Goal: Task Accomplishment & Management: Manage account settings

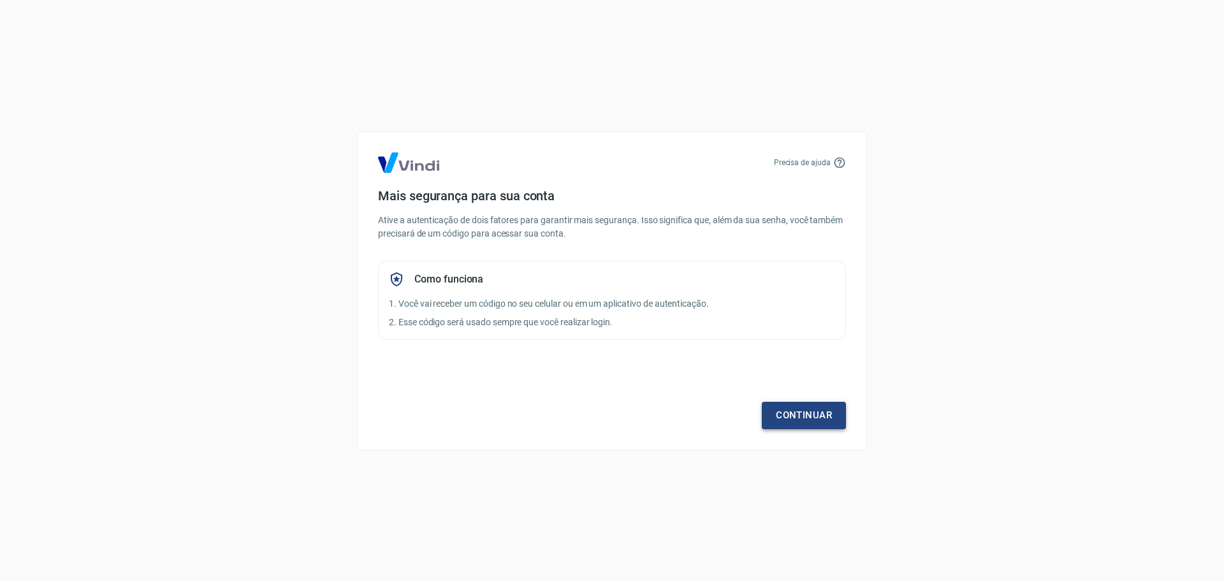
click at [785, 411] on link "Continuar" at bounding box center [804, 415] width 84 height 27
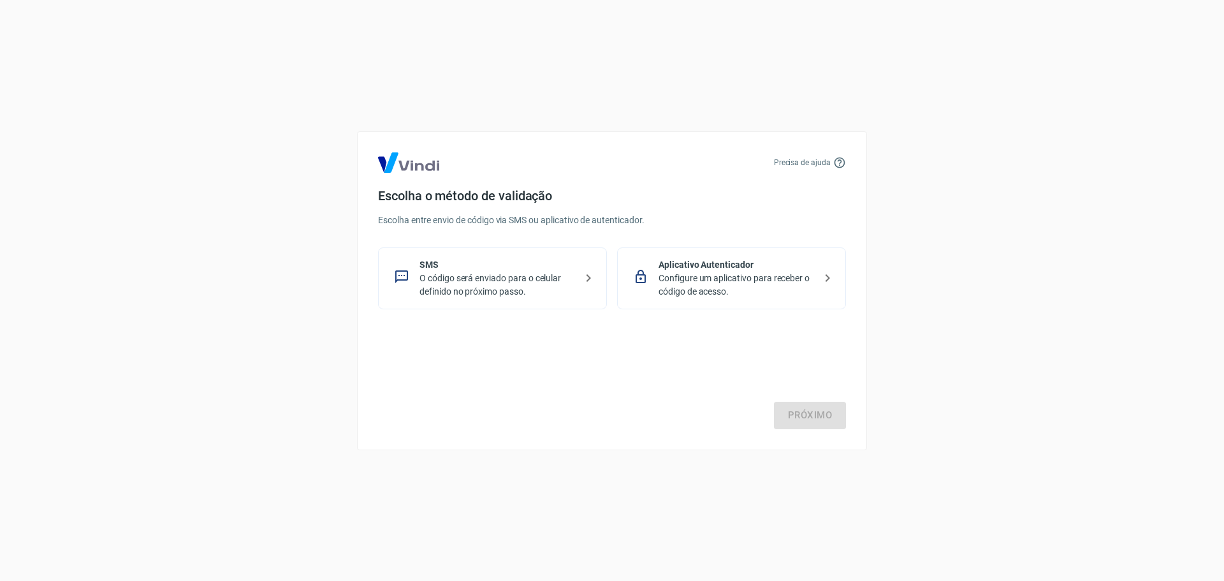
click at [740, 284] on p "Configure um aplicativo para receber o código de acesso." at bounding box center [737, 285] width 156 height 27
click at [804, 413] on link "Próximo" at bounding box center [810, 415] width 72 height 27
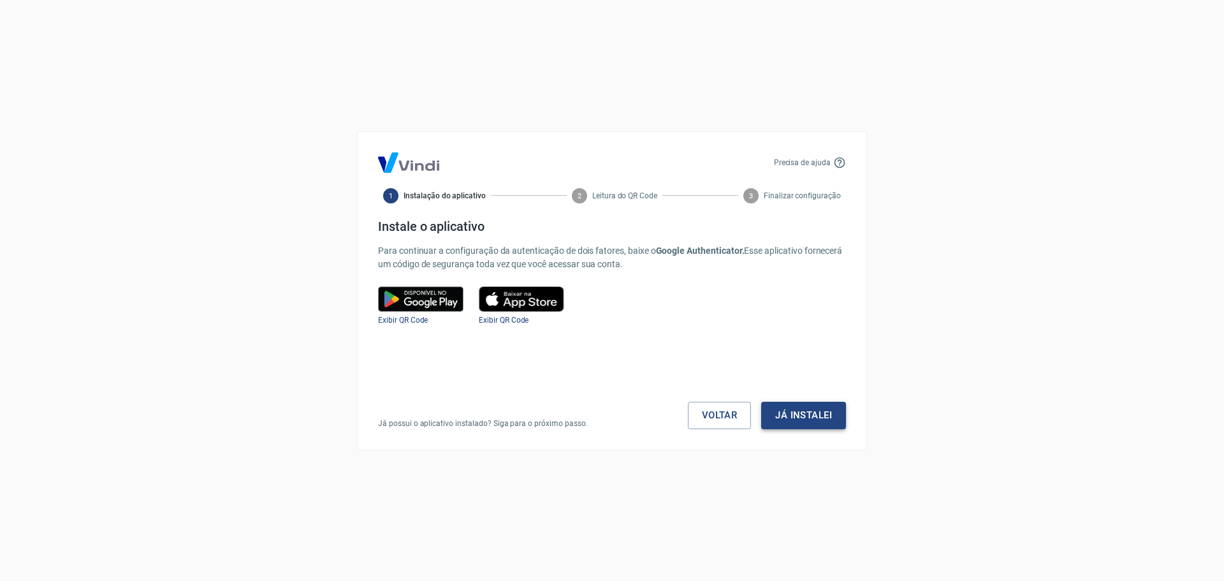
click at [792, 412] on button "Já instalei" at bounding box center [803, 415] width 85 height 27
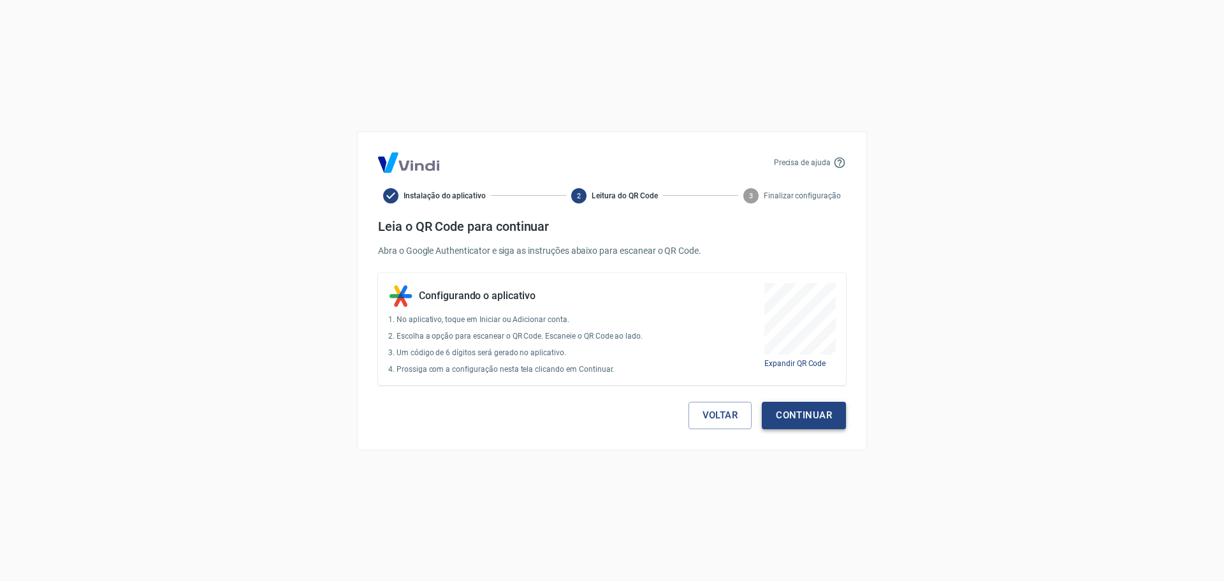
click at [817, 412] on button "Continuar" at bounding box center [804, 415] width 84 height 27
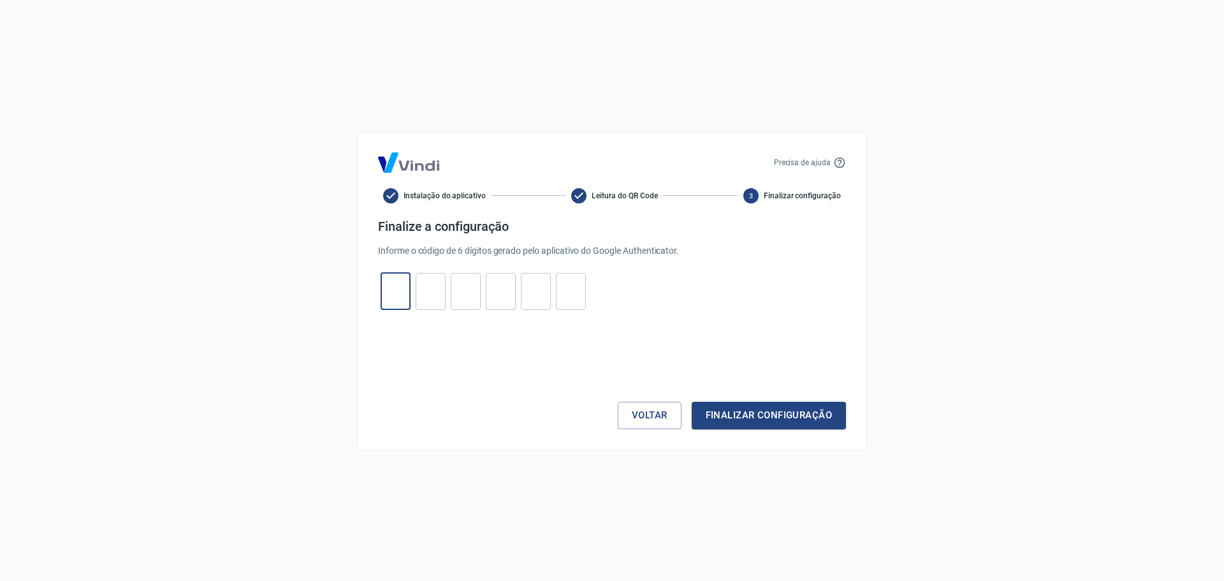
click at [400, 283] on input "tel" at bounding box center [396, 290] width 30 height 27
type input "0"
type input "6"
type input "0"
type input "1"
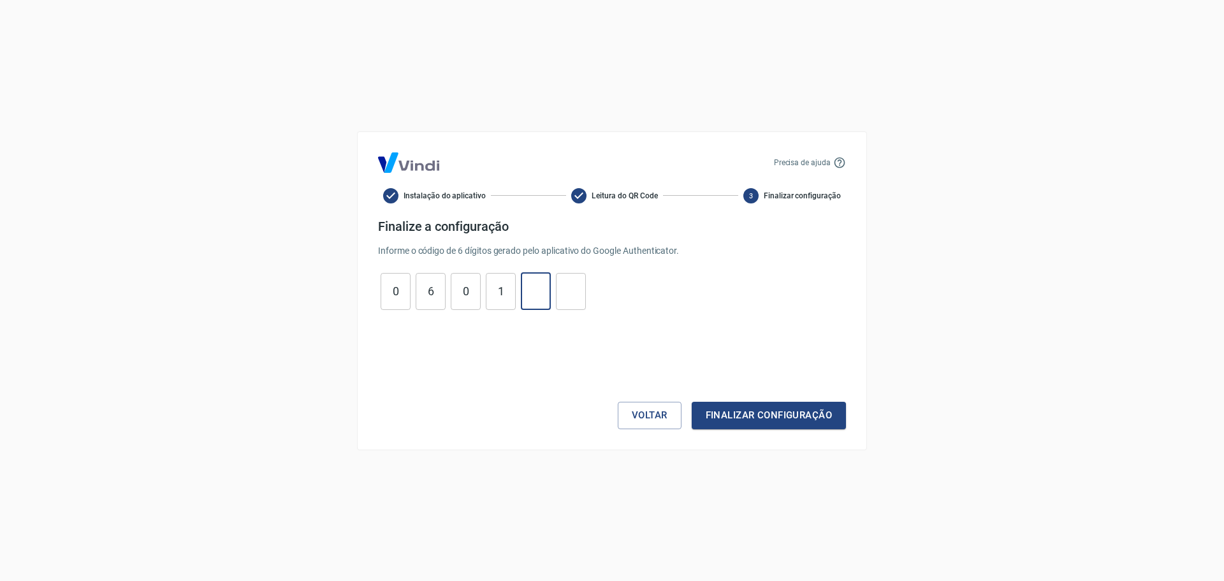
type input "4"
type input "0"
click at [783, 413] on button "Finalizar configuração" at bounding box center [769, 415] width 154 height 27
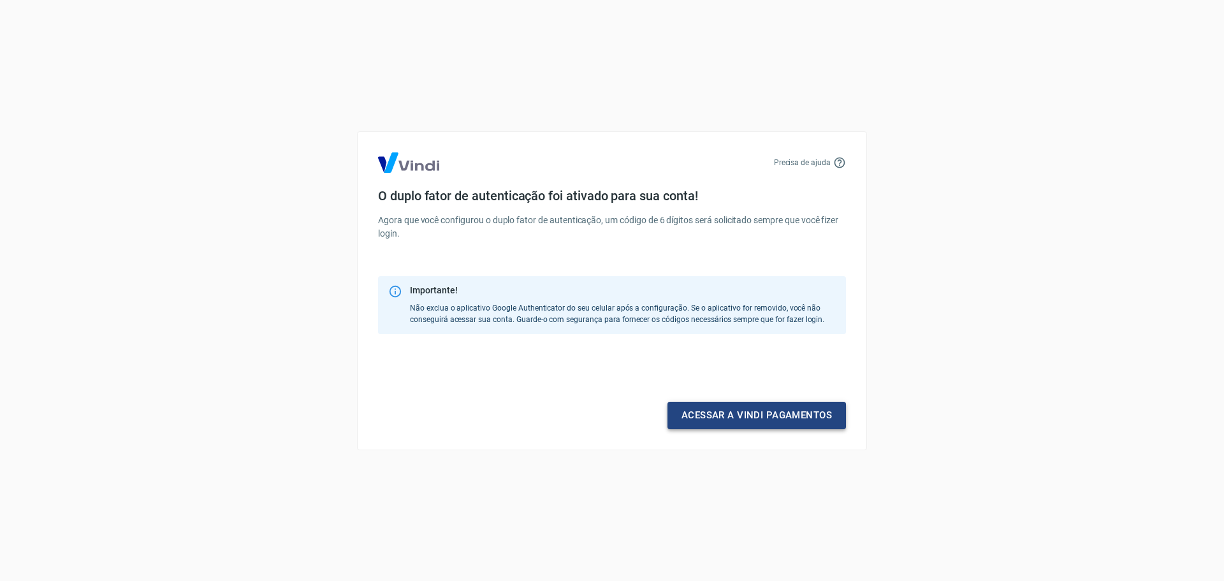
click at [771, 417] on link "Acessar a Vindi pagamentos" at bounding box center [756, 415] width 179 height 27
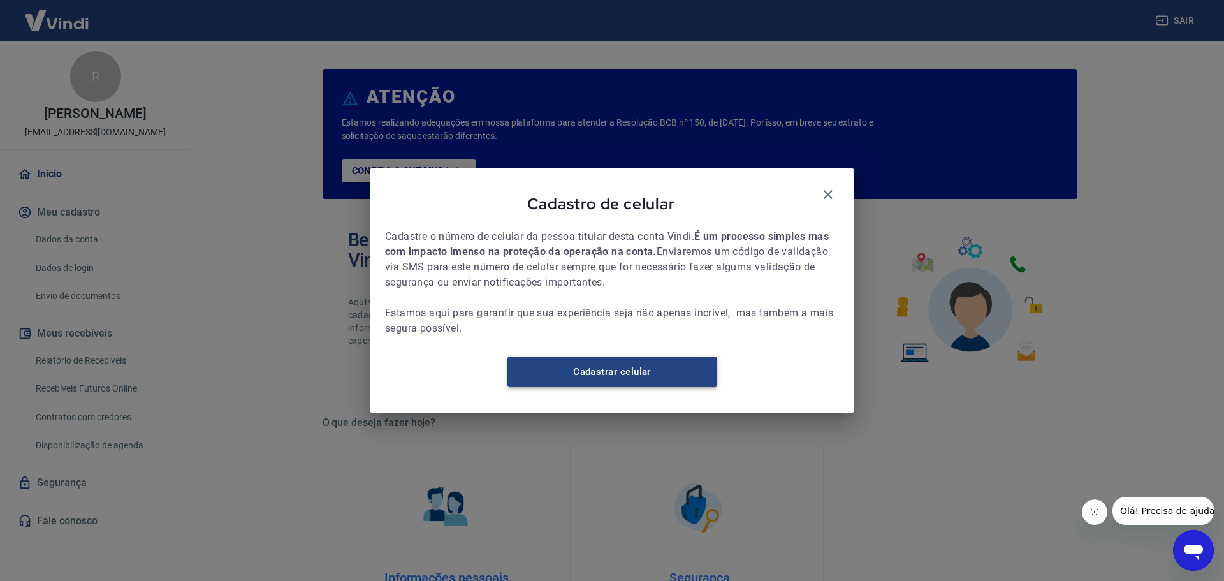
click at [657, 383] on link "Cadastrar celular" at bounding box center [612, 371] width 210 height 31
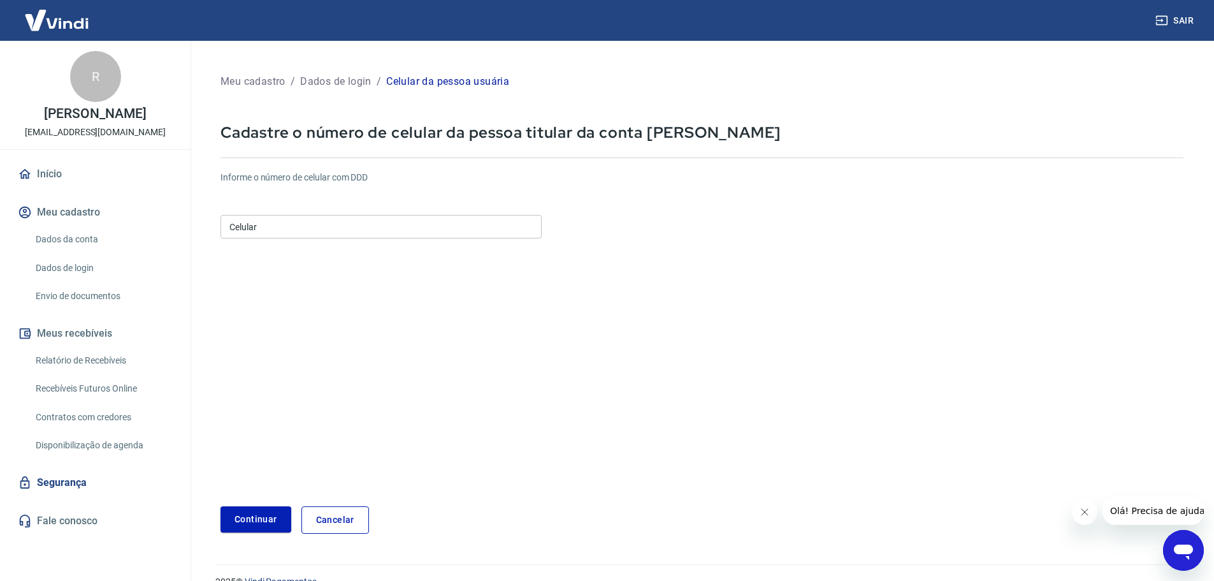
click at [258, 222] on input "Celular" at bounding box center [381, 227] width 321 height 24
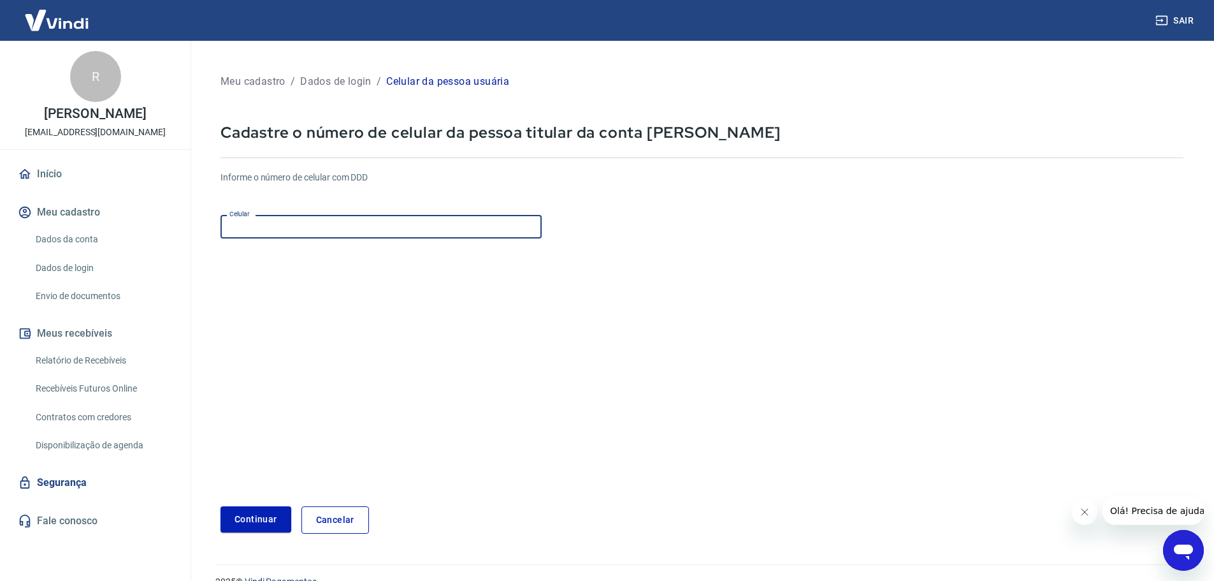
click at [267, 229] on input "Celular" at bounding box center [381, 227] width 321 height 24
paste input "[PHONE_NUMBER]"
type input "(11) 96644-1941"
click at [254, 520] on button "Continuar" at bounding box center [256, 519] width 71 height 26
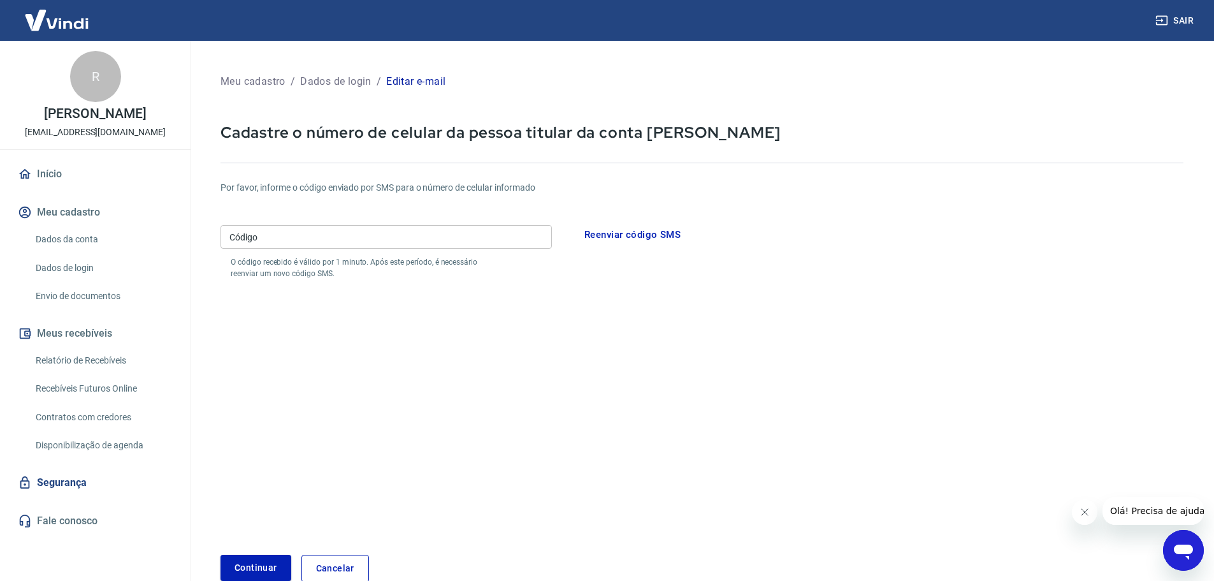
click at [641, 230] on button "Reenviar código SMS" at bounding box center [633, 234] width 110 height 27
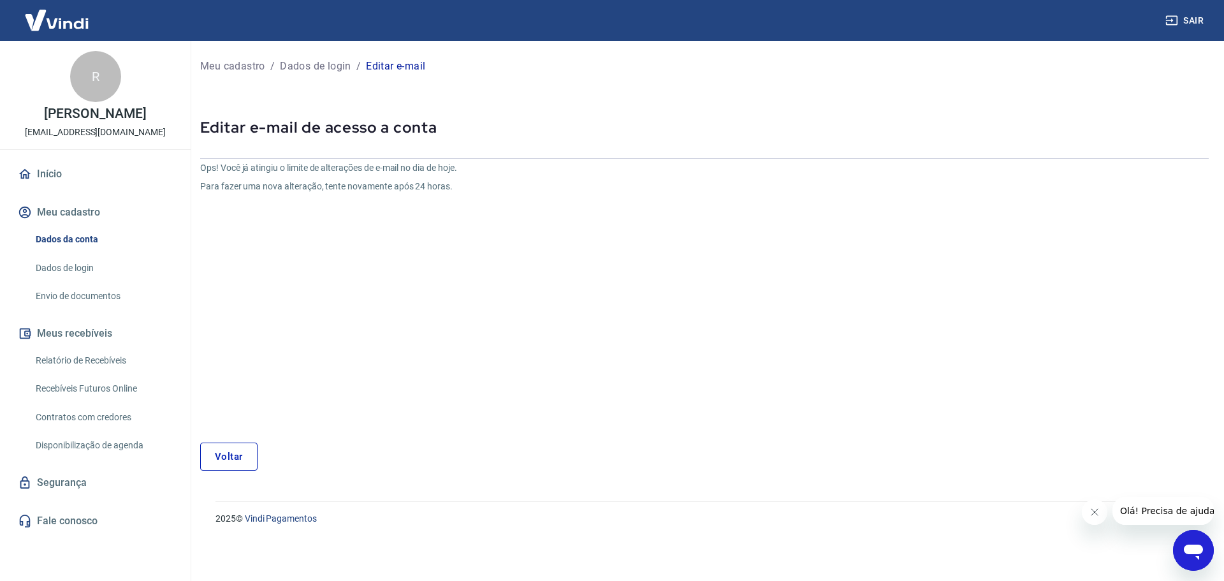
click at [222, 457] on link "Voltar" at bounding box center [228, 456] width 57 height 28
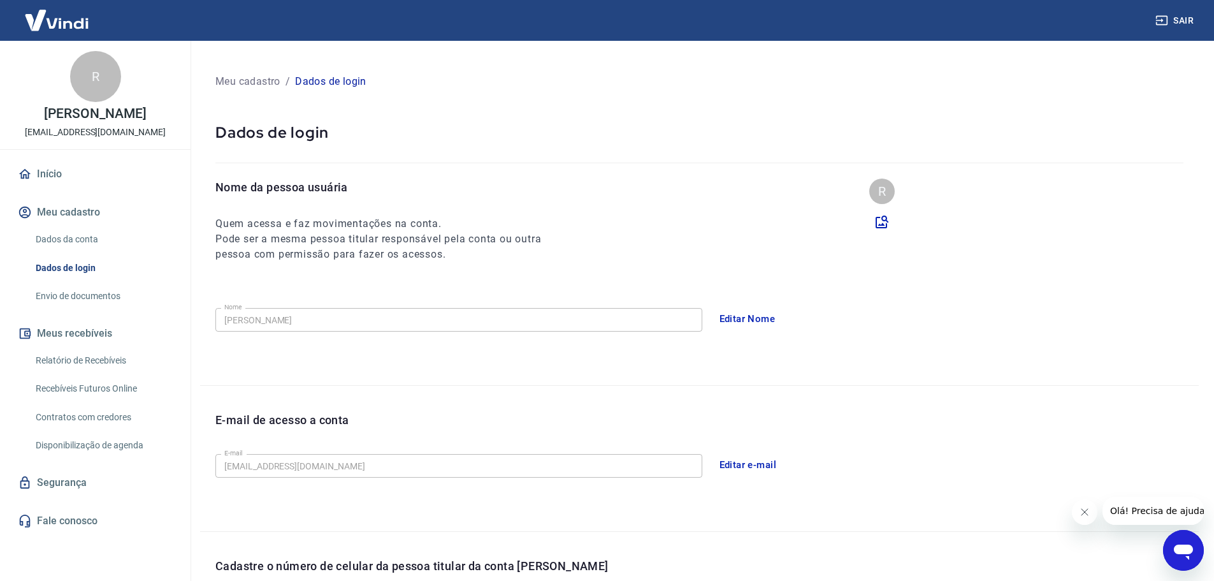
click at [725, 318] on button "Editar Nome" at bounding box center [748, 318] width 70 height 27
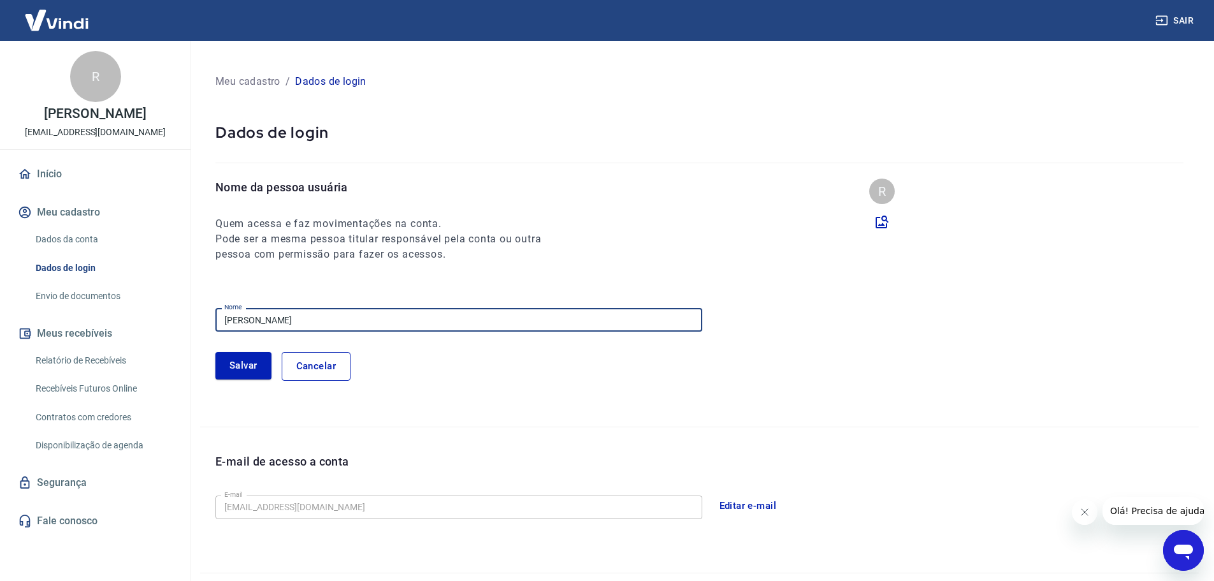
drag, startPoint x: 389, startPoint y: 324, endPoint x: 120, endPoint y: 296, distance: 270.5
click at [120, 296] on div "Sair R RICARDO ANTONIO MICHELINI cleber@alado.com.br Início Meu cadastro Dados …" at bounding box center [607, 290] width 1214 height 581
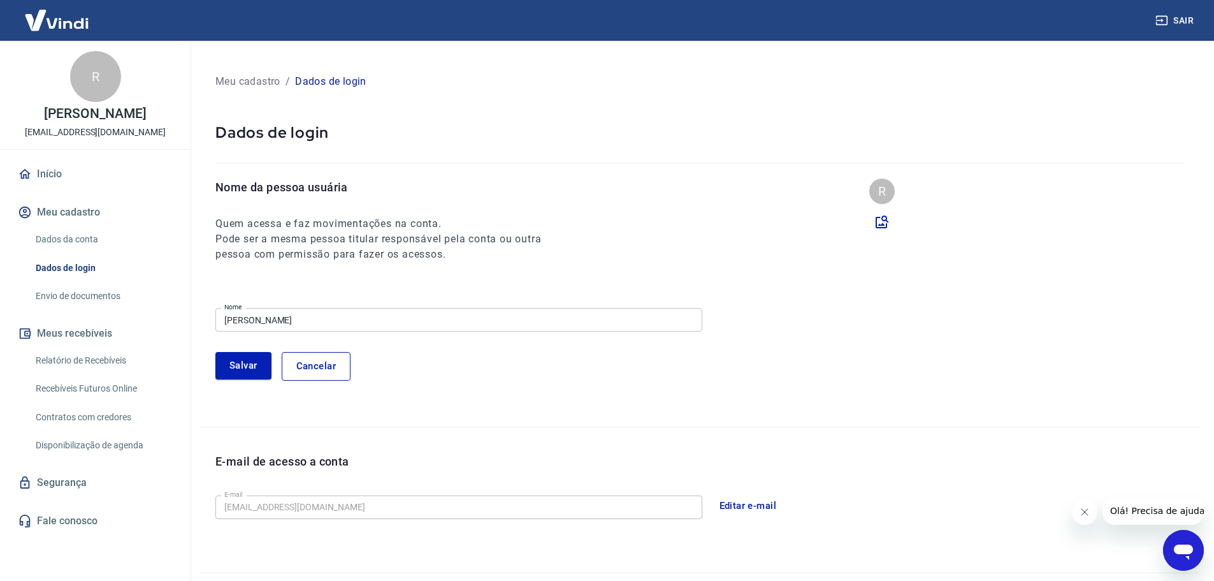
click at [374, 321] on input "RICARDO ANTONIO MICHELINI" at bounding box center [458, 320] width 487 height 24
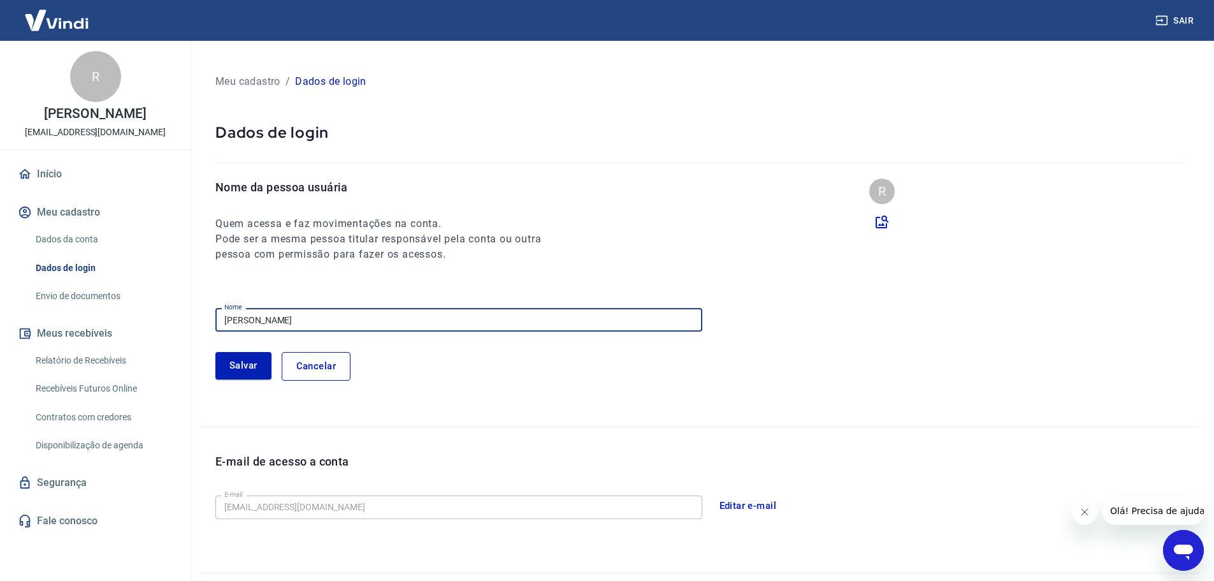
drag, startPoint x: 186, startPoint y: 312, endPoint x: 66, endPoint y: 304, distance: 119.5
click at [66, 304] on div "Sair R RICARDO ANTONIO MICHELINI cleber@alado.com.br Início Meu cadastro Dados …" at bounding box center [607, 290] width 1214 height 581
paste input "Metalurgica Michelini EIRELL"
type input "Metalurgica [PERSON_NAME]"
click at [215, 360] on button "Salvar" at bounding box center [243, 365] width 56 height 27
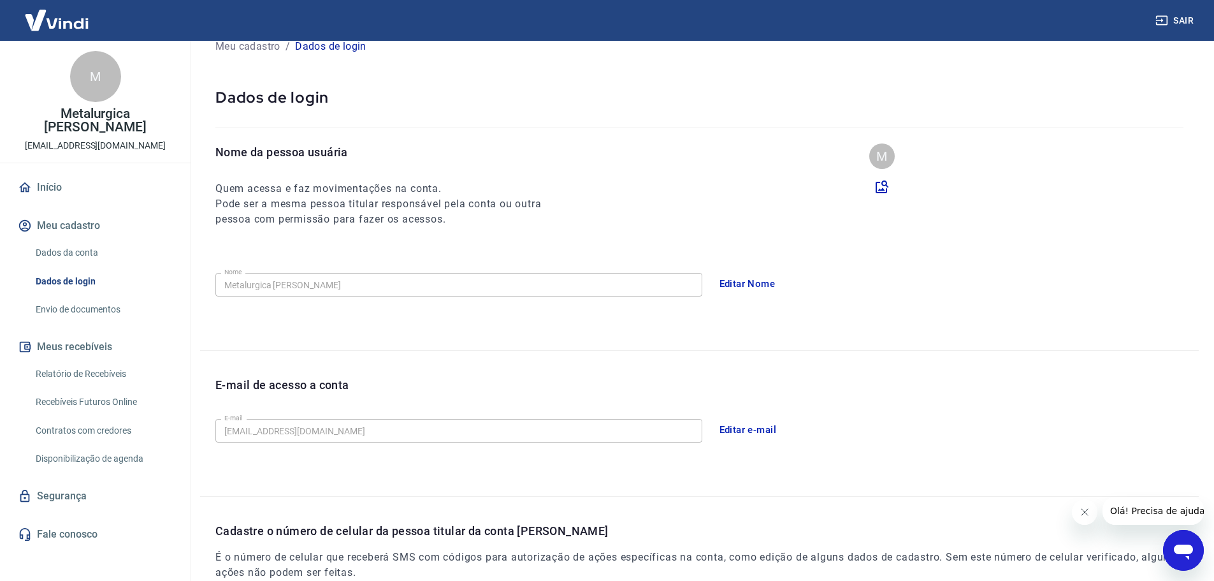
scroll to position [128, 0]
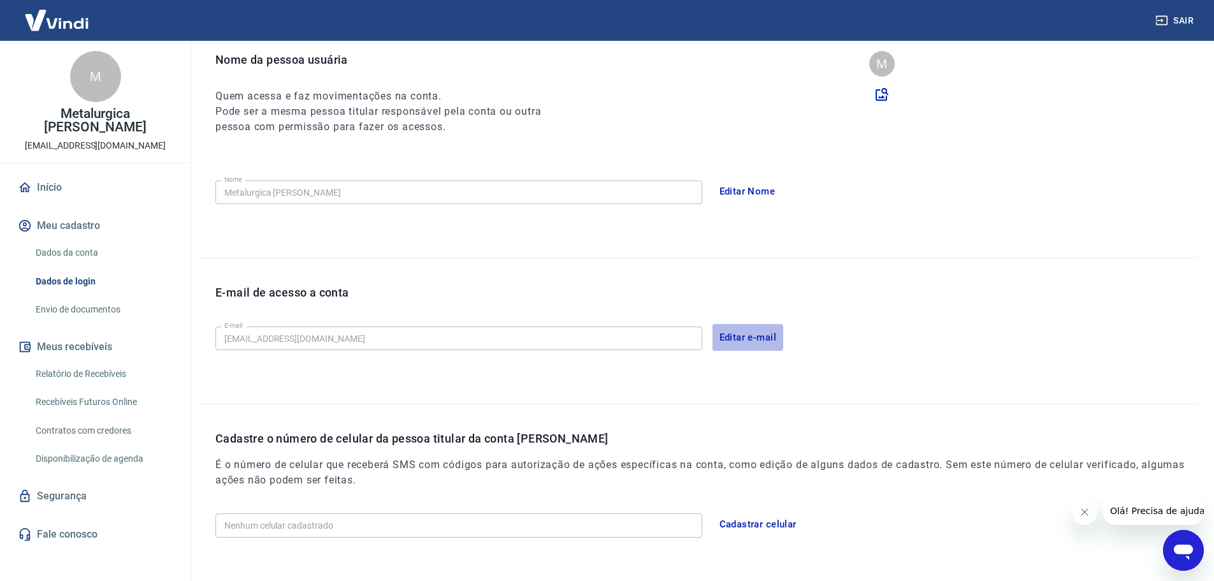
click at [768, 339] on button "Editar e-mail" at bounding box center [748, 337] width 71 height 27
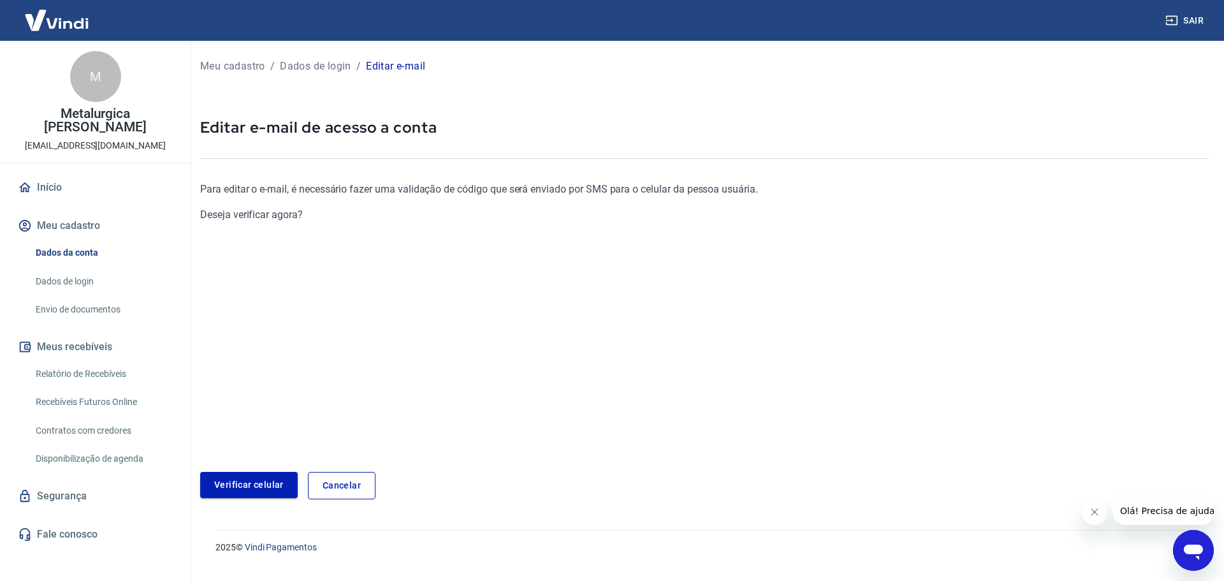
click at [249, 485] on link "Verificar celular" at bounding box center [249, 485] width 98 height 26
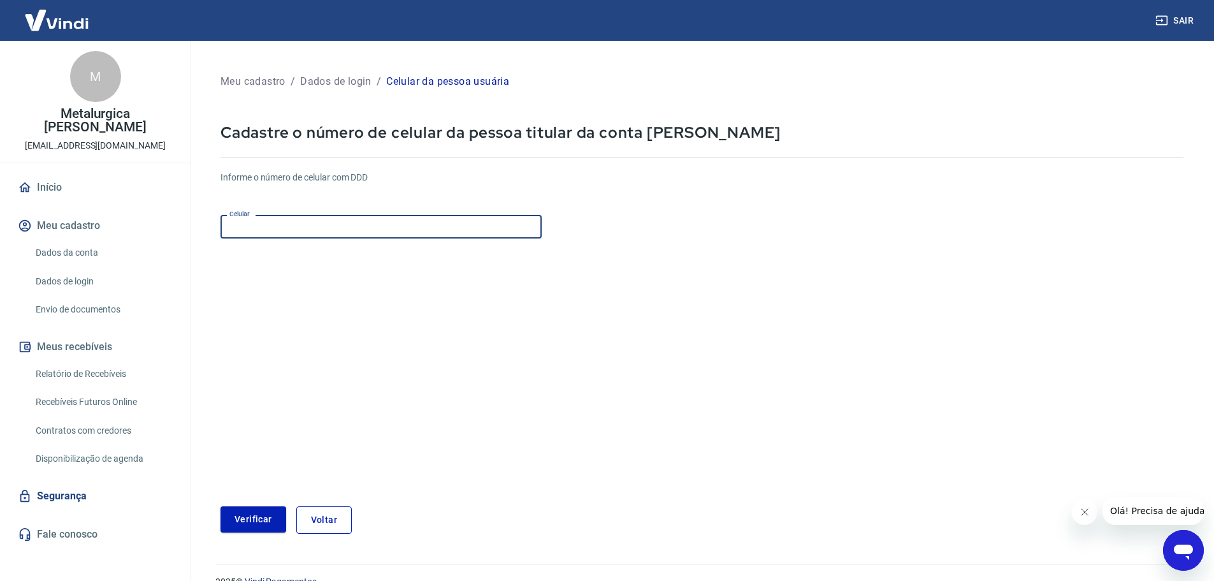
click at [316, 229] on input "Celular" at bounding box center [381, 227] width 321 height 24
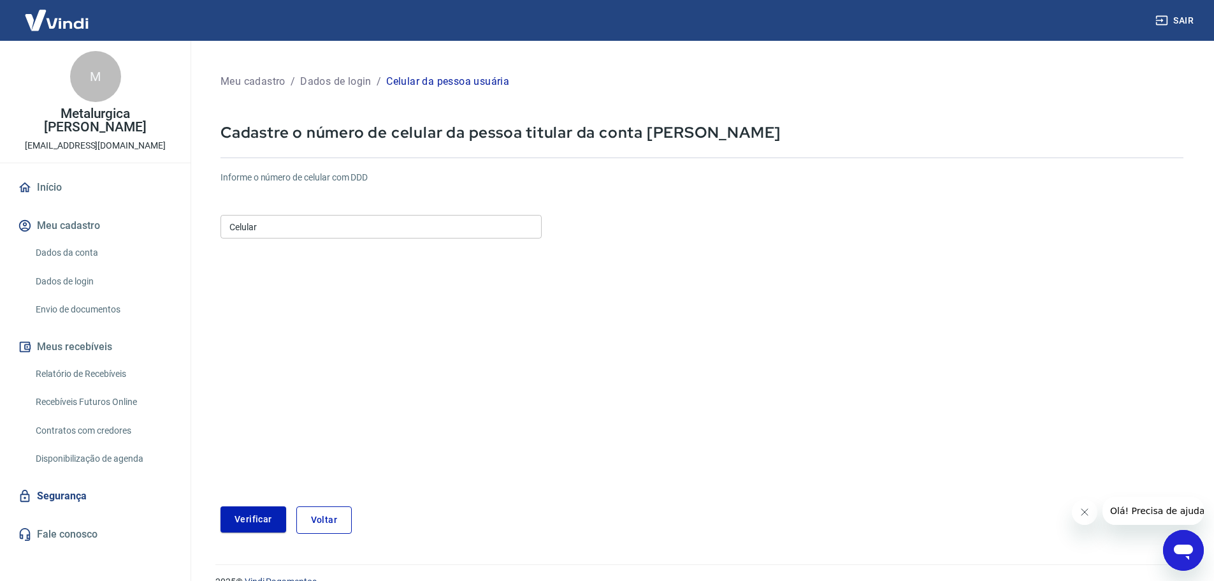
click at [307, 215] on input "Celular" at bounding box center [381, 227] width 321 height 24
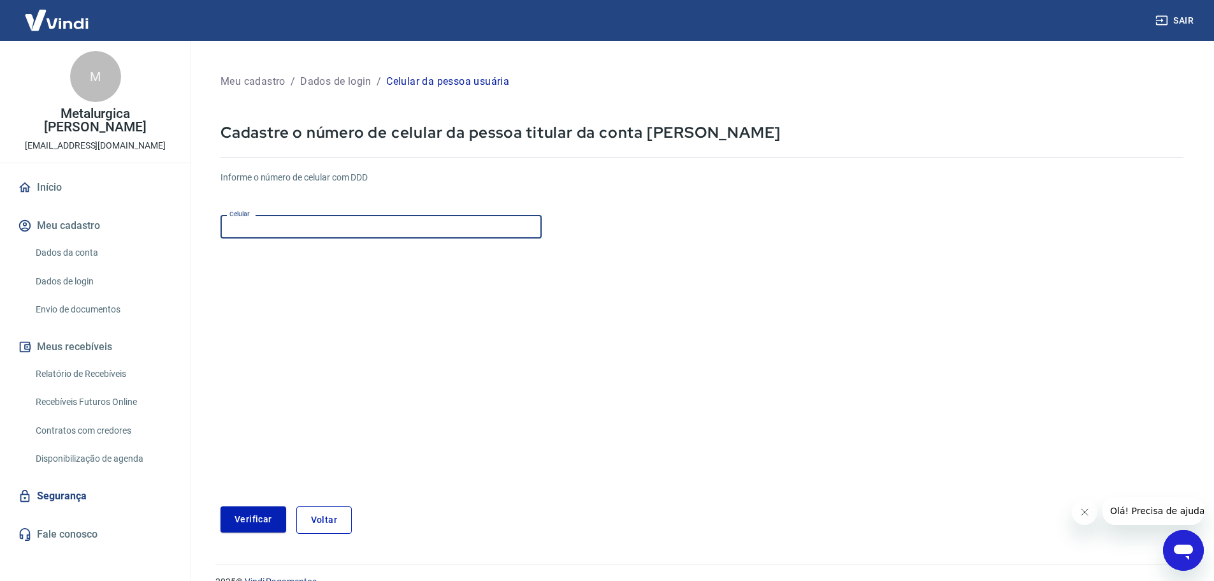
paste input "(11) 96644-1941"
type input "(11) 96644-1941"
click at [246, 513] on button "Verificar" at bounding box center [254, 519] width 66 height 26
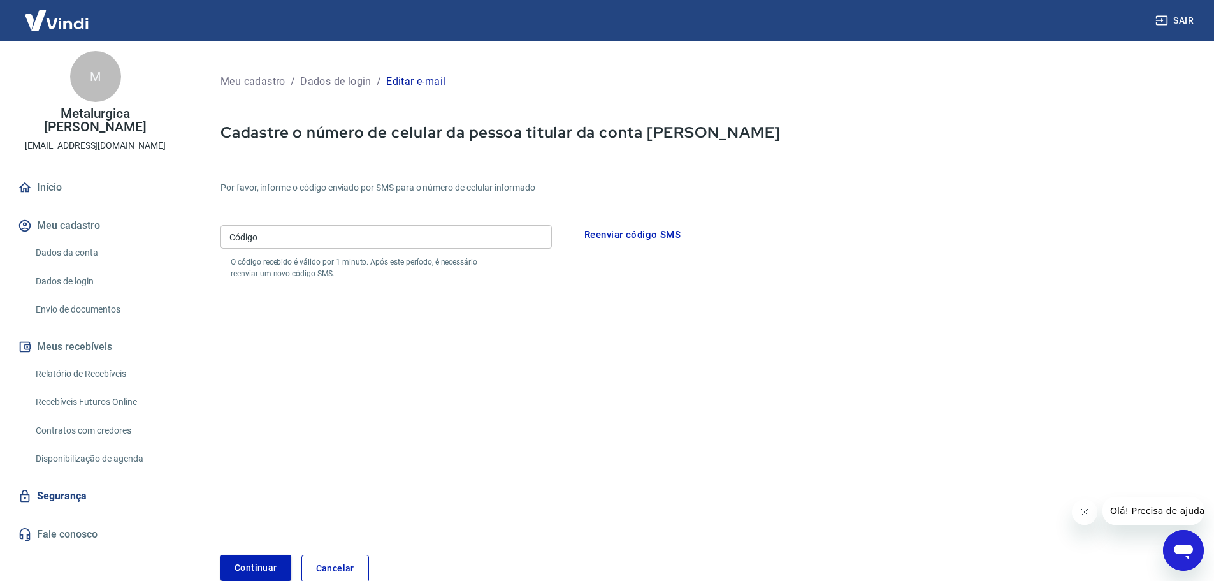
click at [258, 233] on input "Código" at bounding box center [387, 237] width 332 height 24
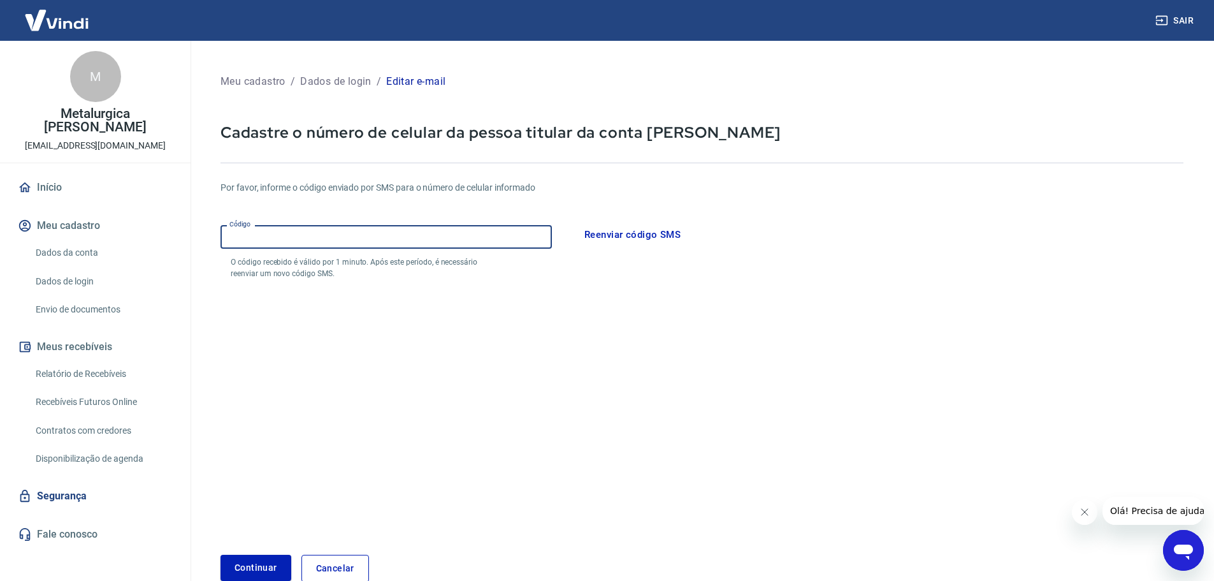
click at [641, 239] on button "Reenviar código SMS" at bounding box center [633, 234] width 110 height 27
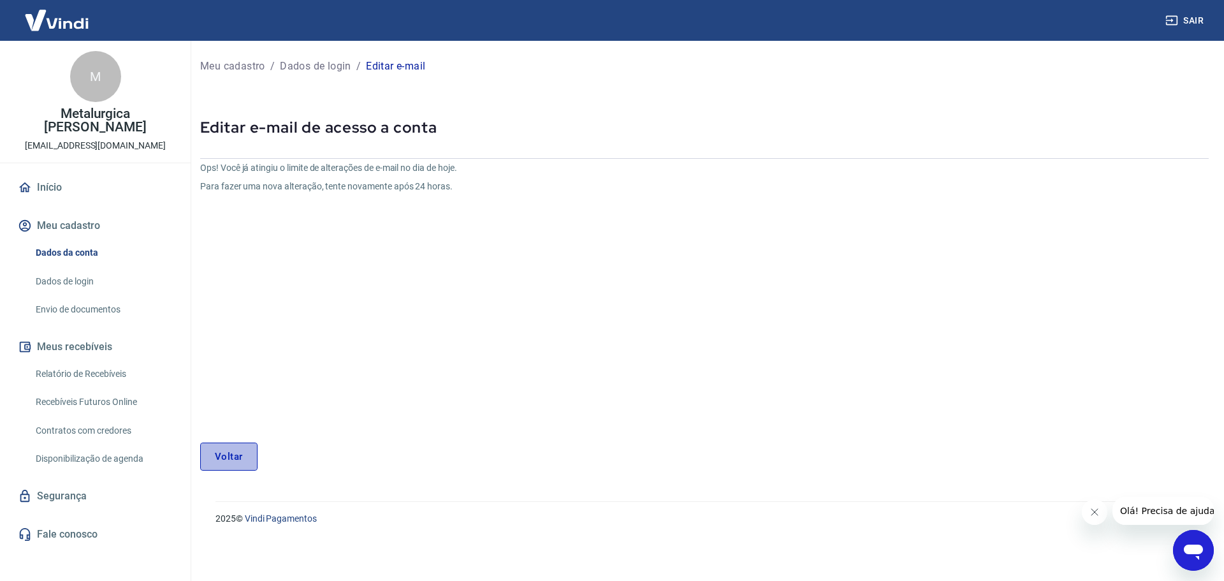
click at [228, 449] on link "Voltar" at bounding box center [228, 456] width 57 height 28
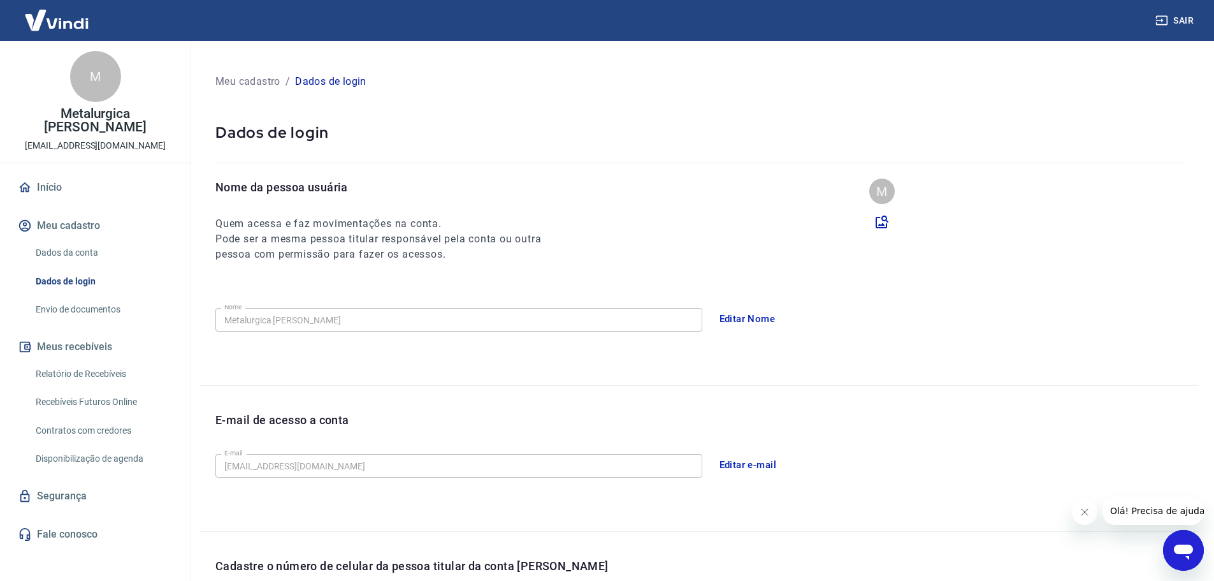
click at [743, 468] on button "Editar e-mail" at bounding box center [748, 464] width 71 height 27
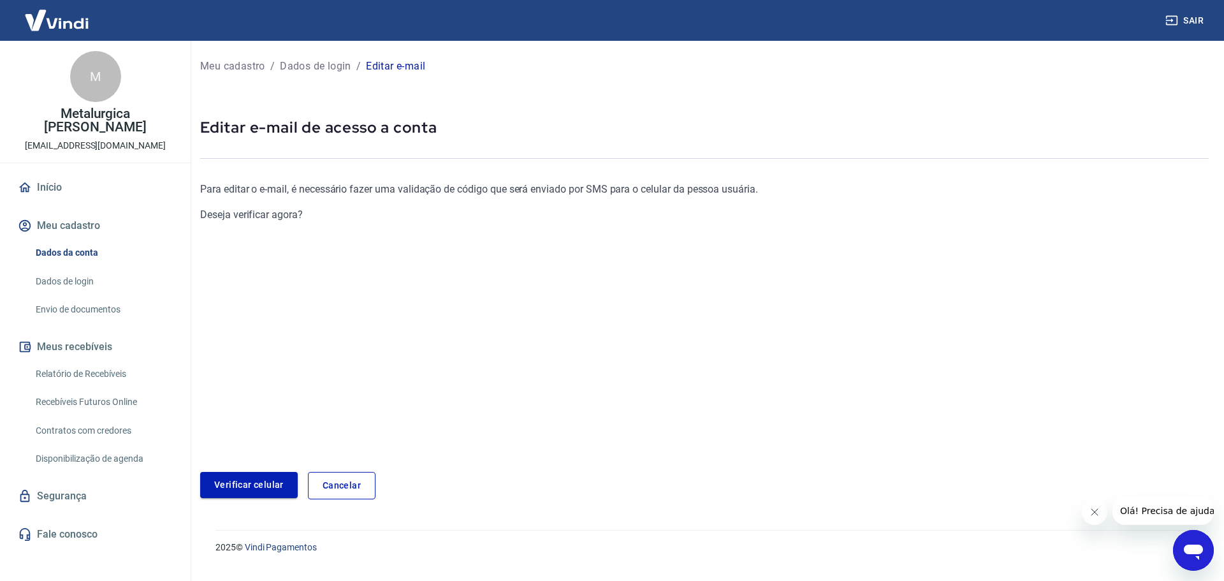
click at [223, 481] on link "Verificar celular" at bounding box center [249, 485] width 98 height 26
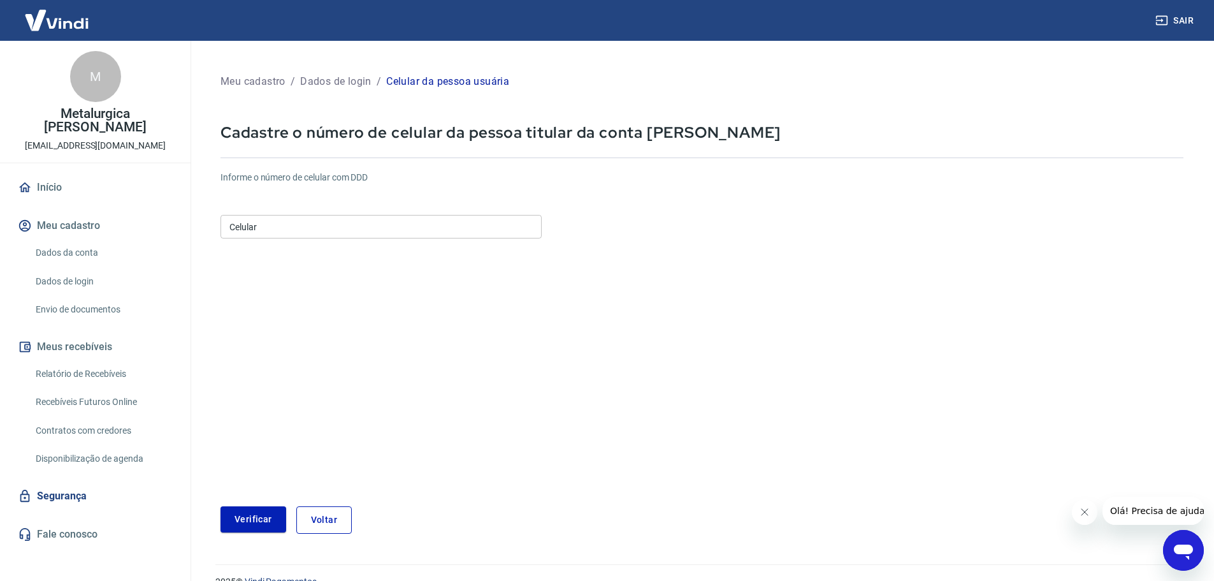
click at [307, 227] on input "Celular" at bounding box center [381, 227] width 321 height 24
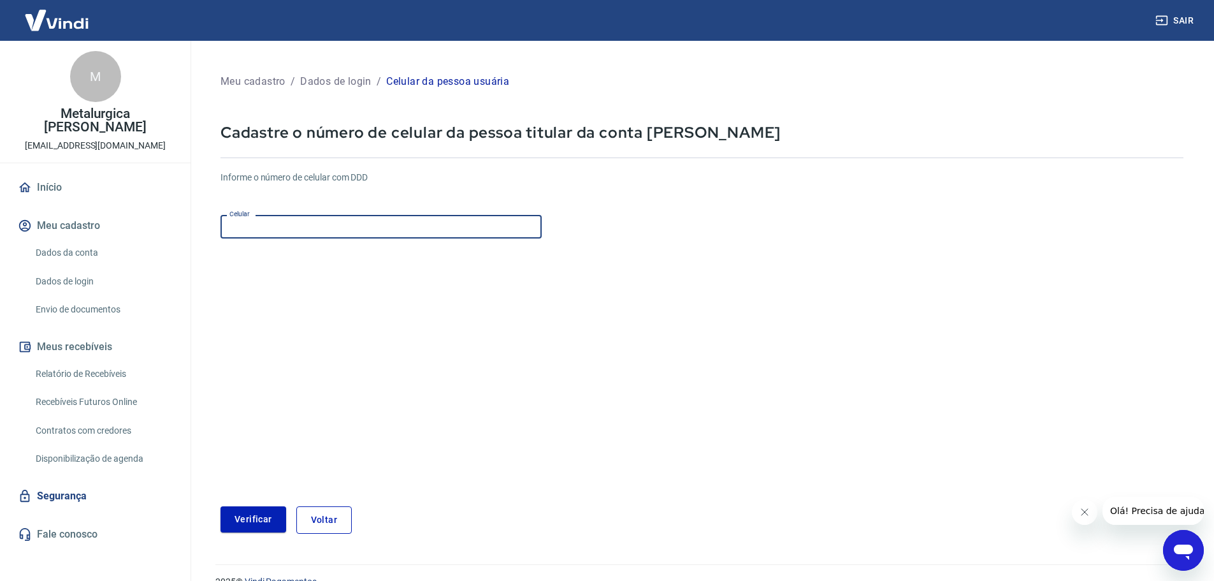
paste input "(11) 96644-1941"
type input "(11) 96644-1941"
click at [254, 520] on button "Verificar" at bounding box center [254, 519] width 66 height 26
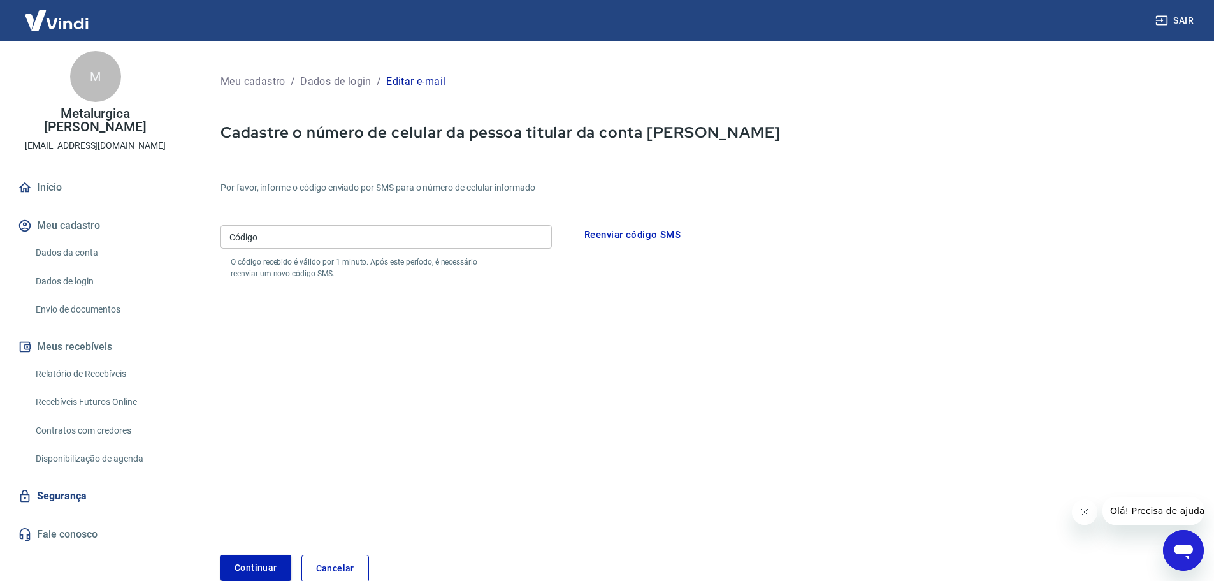
click at [364, 249] on input "Código" at bounding box center [387, 237] width 332 height 24
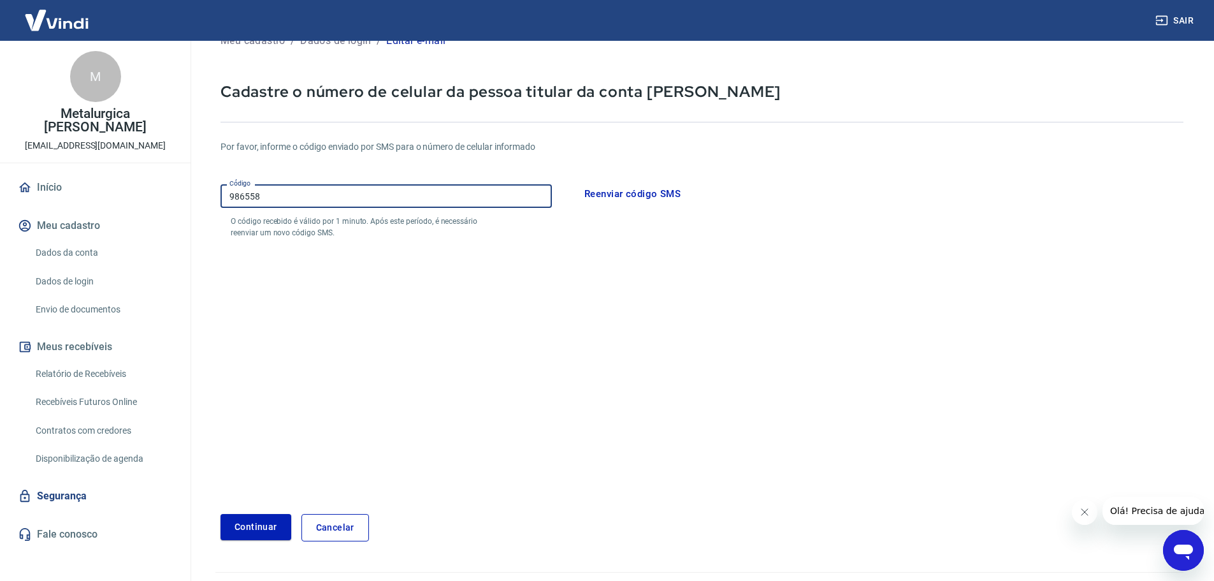
scroll to position [64, 0]
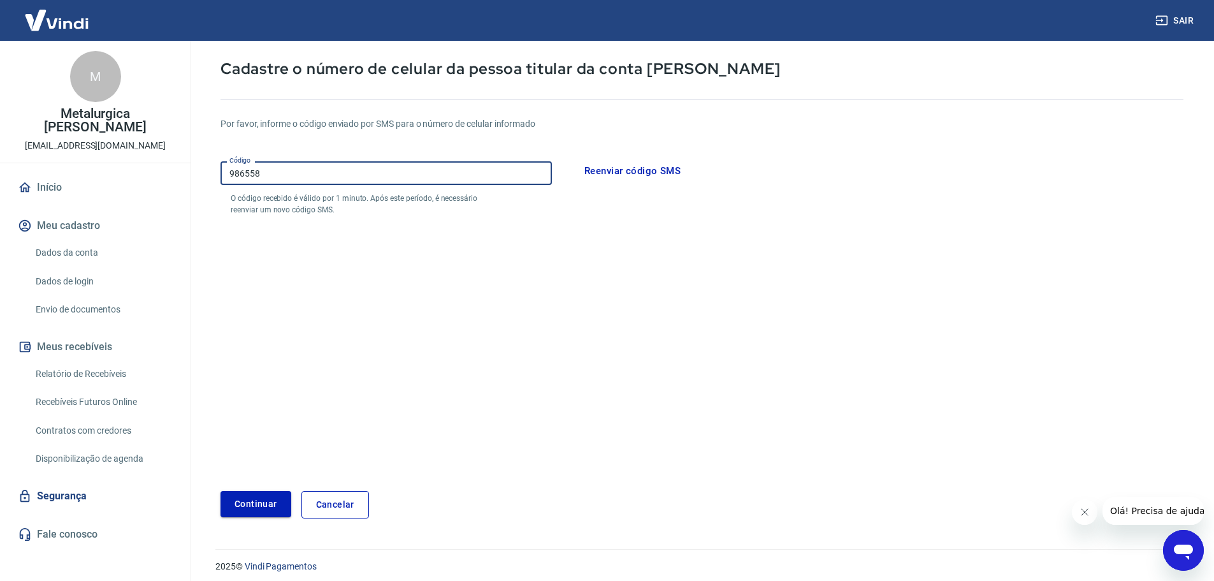
type input "986558"
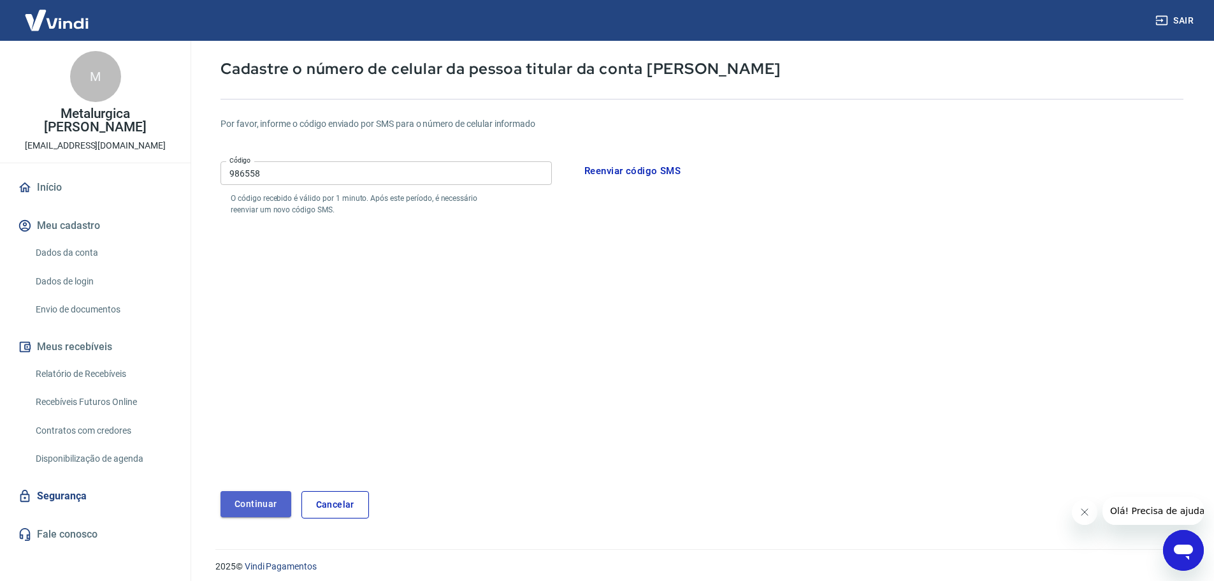
click at [246, 500] on button "Continuar" at bounding box center [256, 504] width 71 height 26
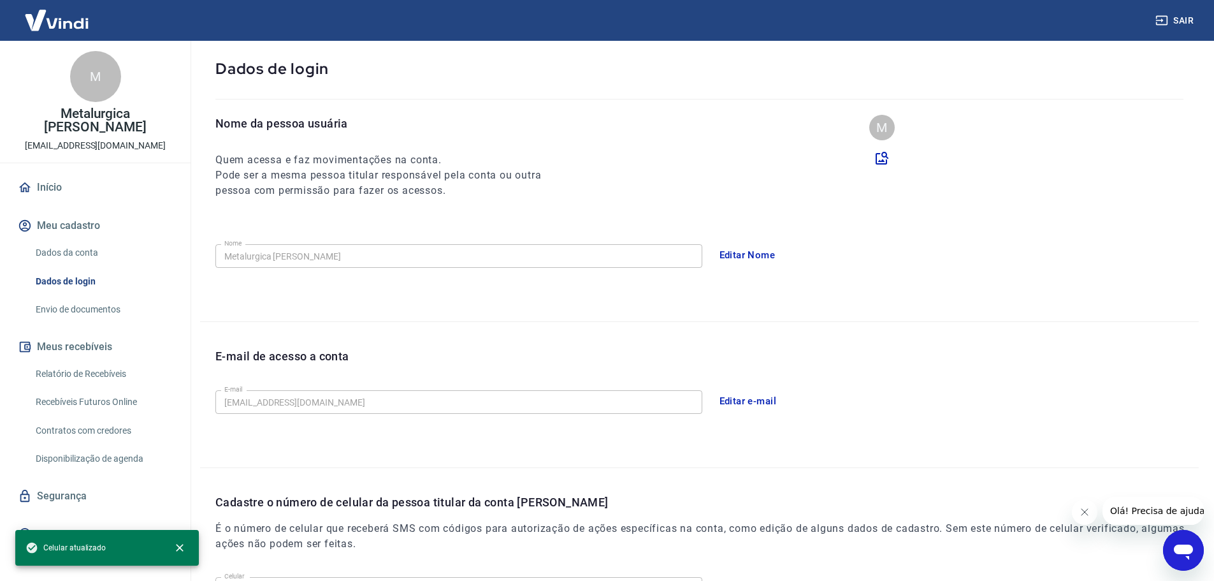
scroll to position [228, 0]
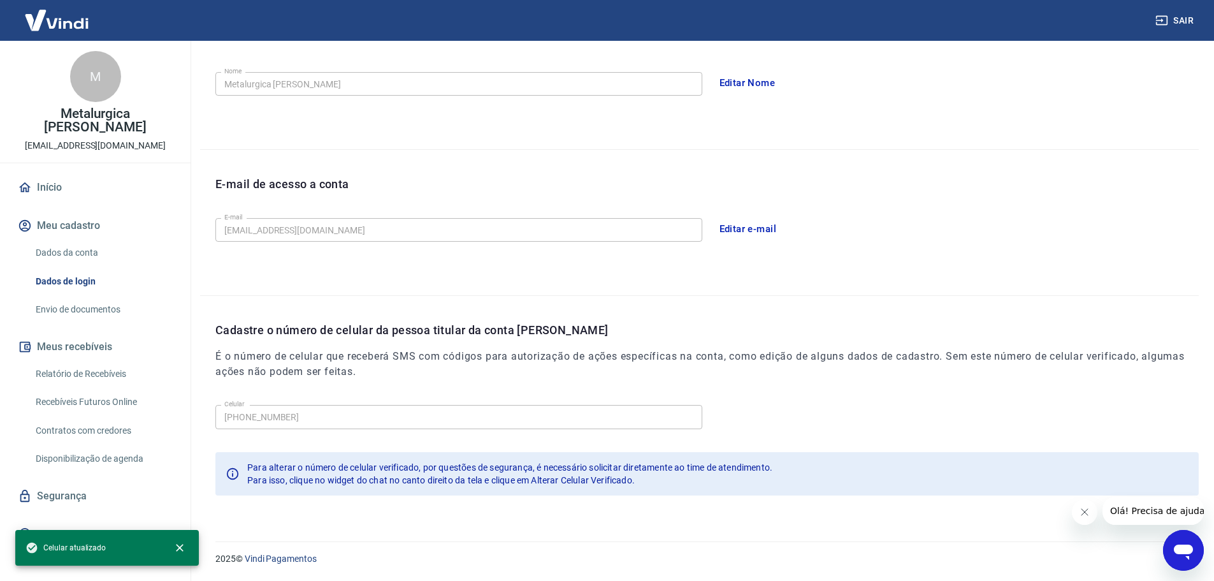
click at [752, 234] on button "Editar e-mail" at bounding box center [748, 228] width 71 height 27
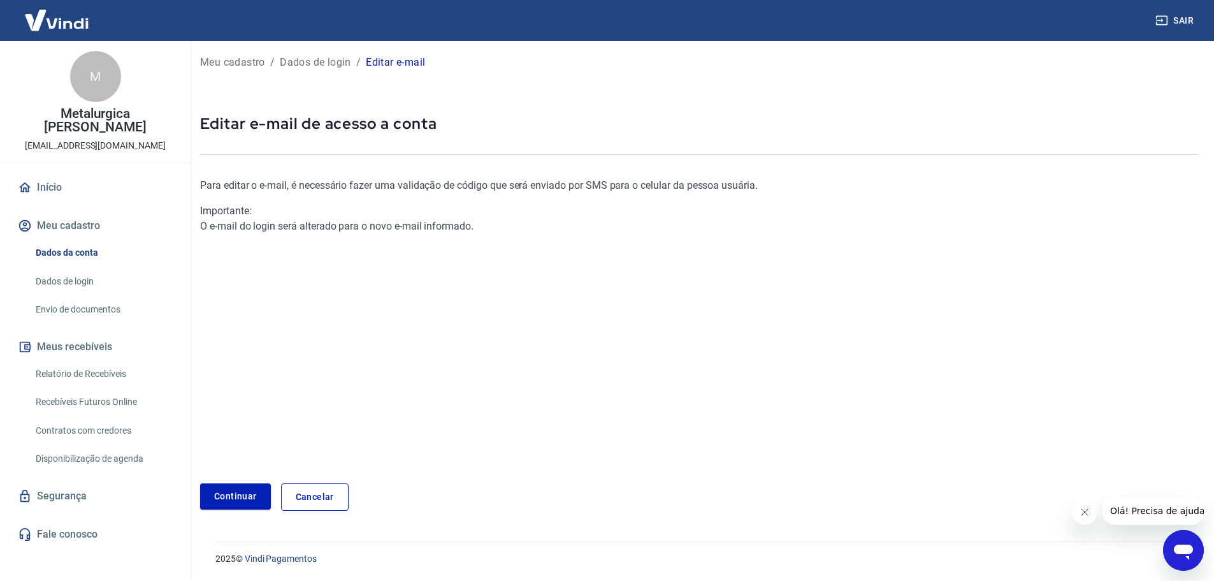
scroll to position [4, 0]
click at [248, 497] on link "Continuar" at bounding box center [235, 496] width 71 height 26
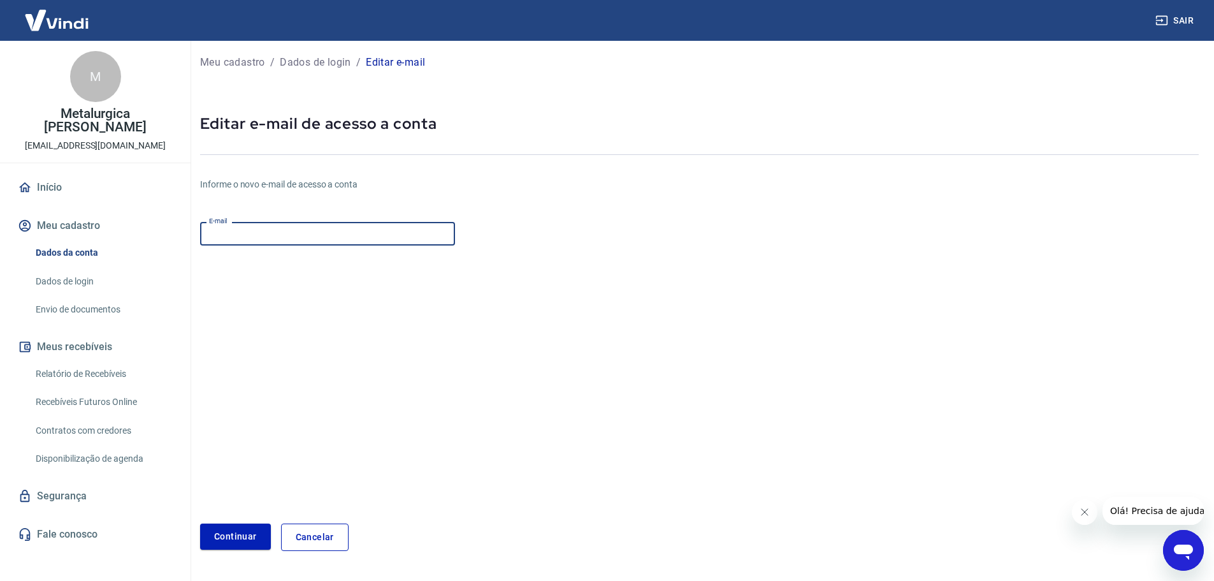
click at [277, 235] on input "E-mail" at bounding box center [327, 234] width 255 height 24
type input "atendimento@lojadostecnicos.com.br"
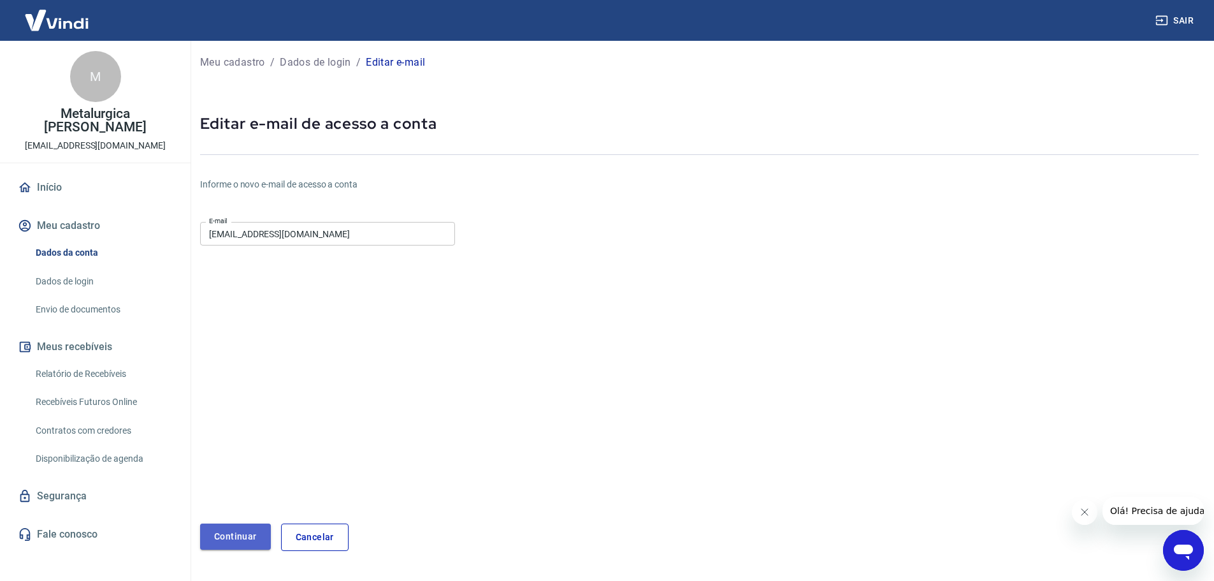
click at [220, 527] on button "Continuar" at bounding box center [235, 536] width 71 height 26
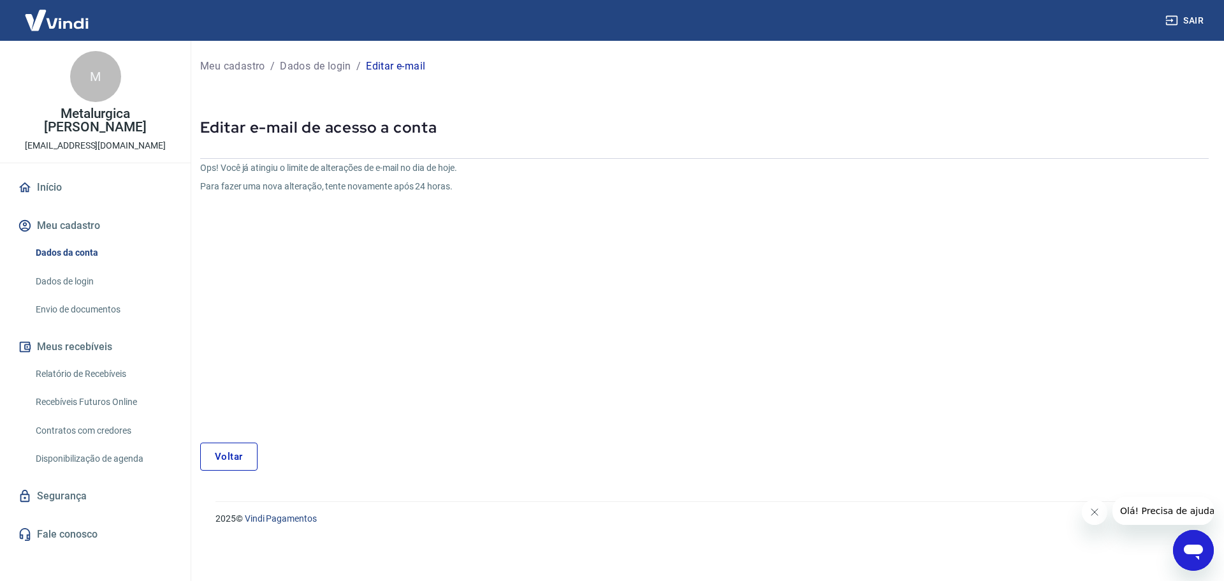
click at [52, 277] on link "Dados de login" at bounding box center [103, 281] width 145 height 26
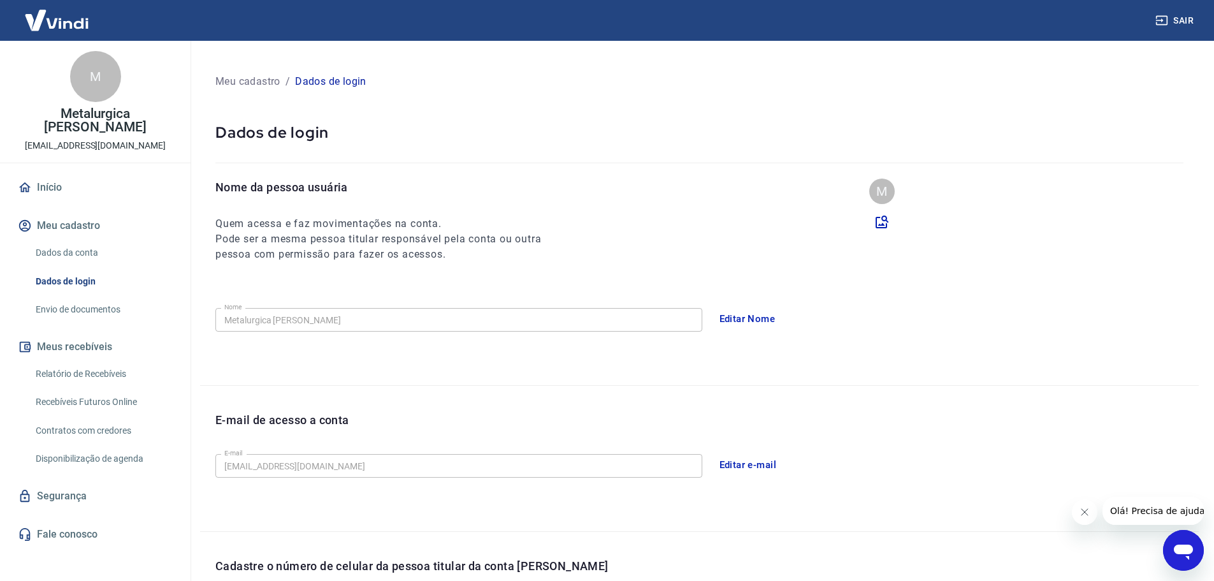
click at [30, 308] on div "Dados da conta Dados de login Envio de documentos" at bounding box center [95, 281] width 160 height 83
click at [49, 307] on link "Envio de documentos" at bounding box center [103, 309] width 145 height 26
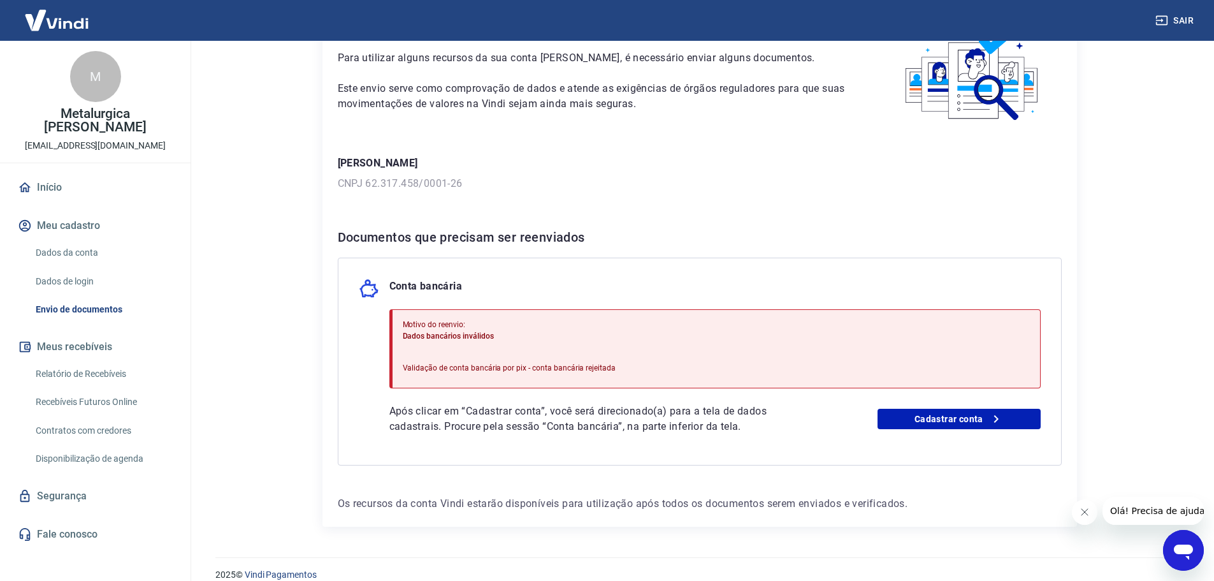
scroll to position [98, 0]
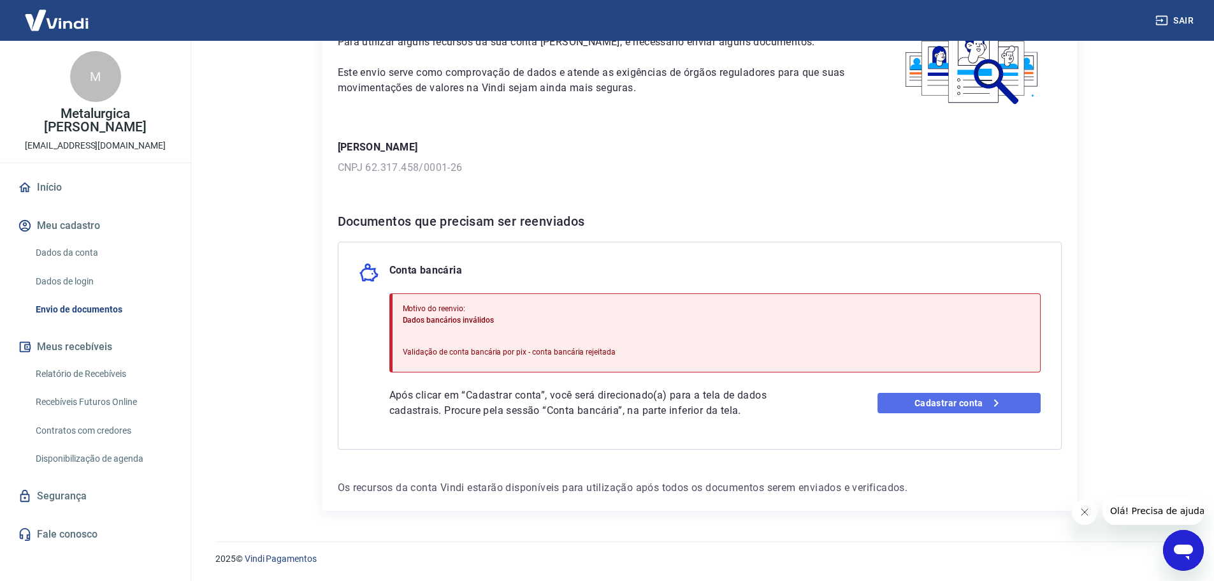
click at [950, 402] on link "Cadastrar conta" at bounding box center [959, 403] width 163 height 20
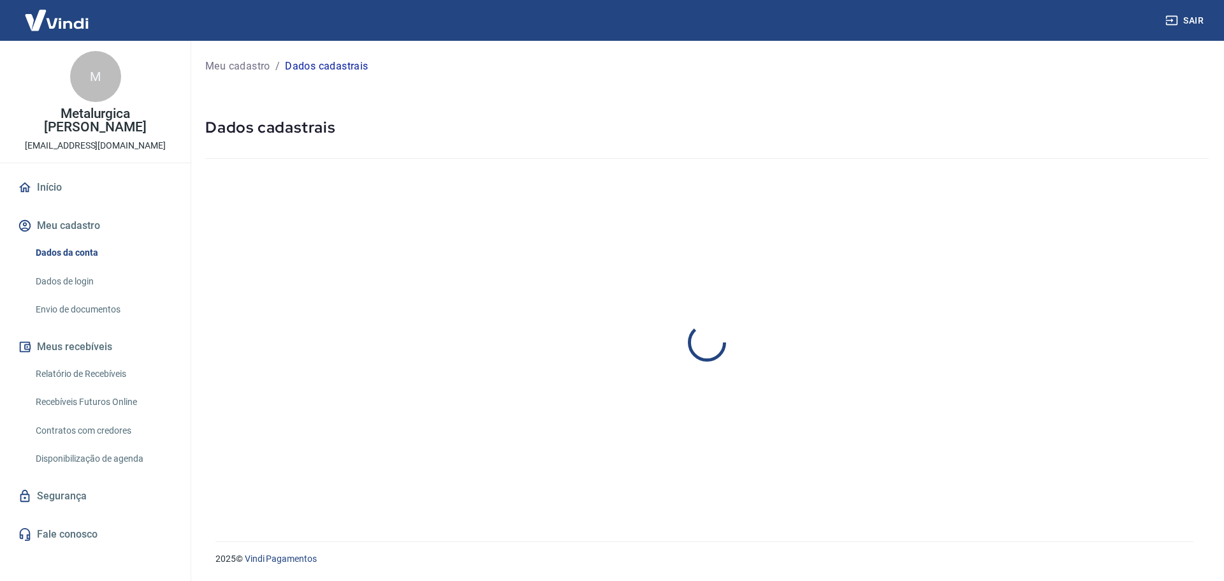
select select "SP"
select select "business"
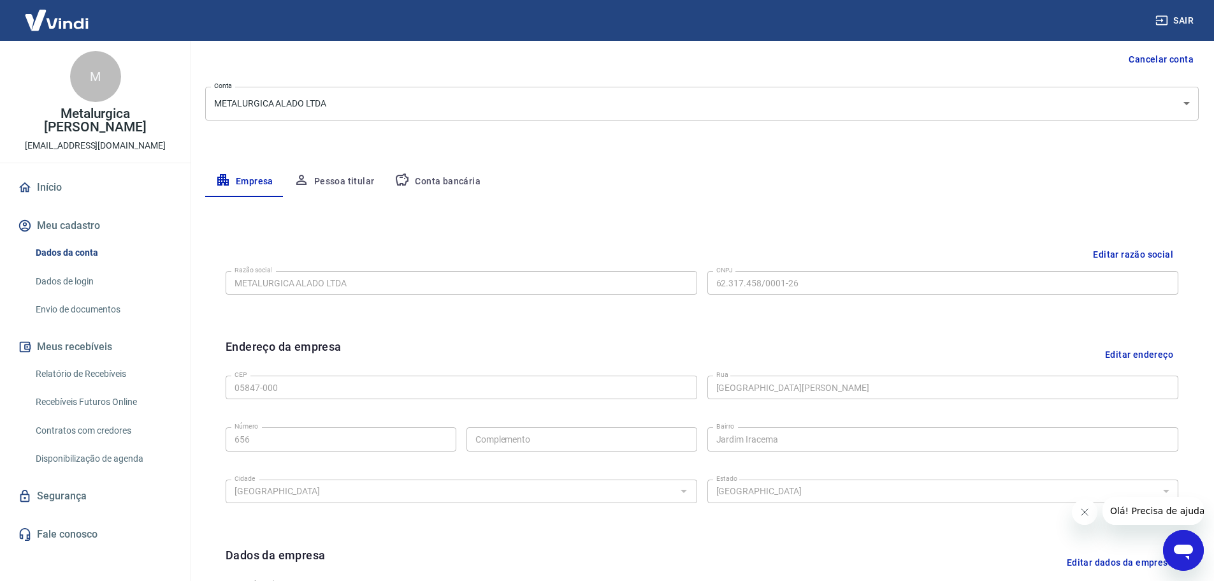
scroll to position [128, 0]
click at [1132, 250] on button "Editar razão social" at bounding box center [1133, 254] width 91 height 24
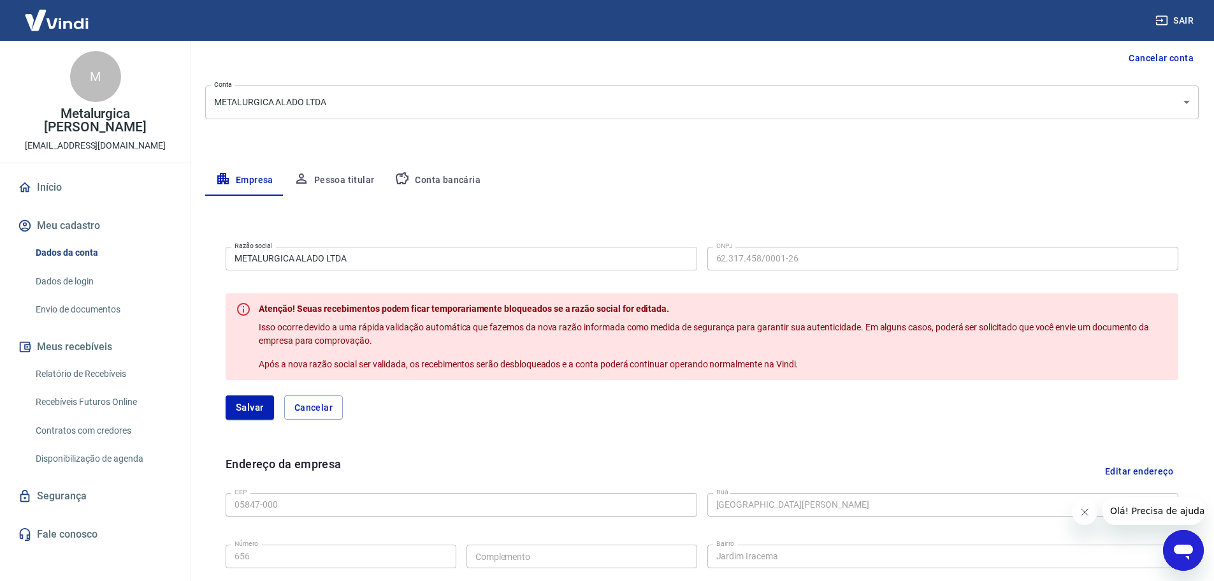
click at [364, 264] on input "METALURGICA ALADO LTDA" at bounding box center [462, 259] width 472 height 24
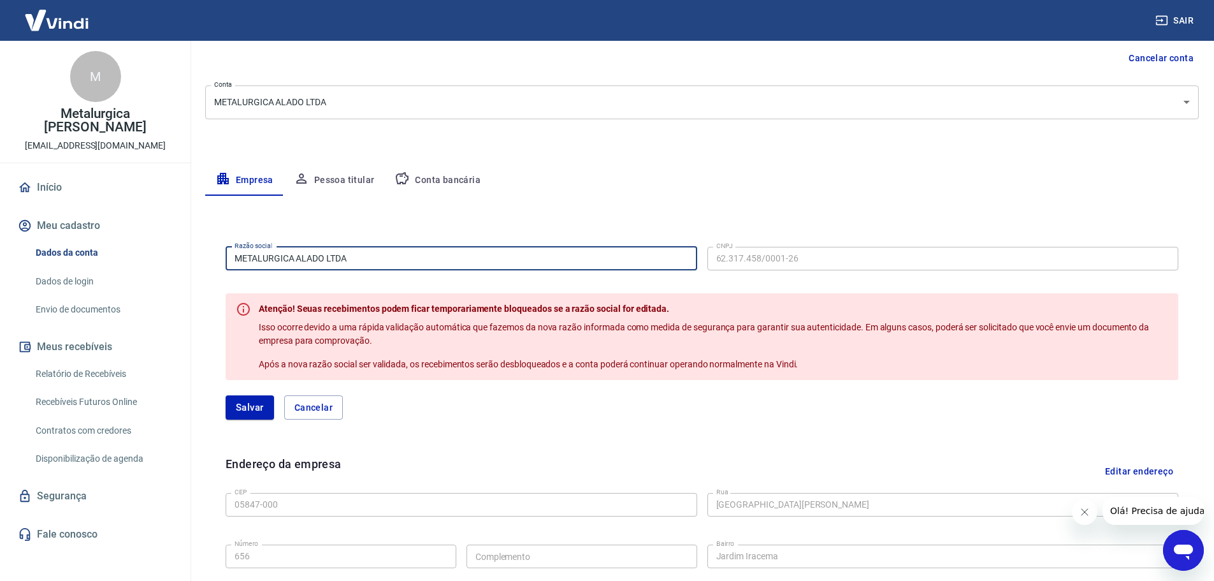
drag, startPoint x: 381, startPoint y: 259, endPoint x: 172, endPoint y: 250, distance: 208.7
click at [170, 250] on div "Sair M Metalurgica Michelini EIRELLI cleber@alado.com.br Início Meu cadastro Da…" at bounding box center [607, 162] width 1214 height 581
click at [394, 258] on input "METALURGICA ALADO LTDA" at bounding box center [462, 259] width 472 height 24
drag, startPoint x: 391, startPoint y: 262, endPoint x: 166, endPoint y: 267, distance: 225.7
click at [166, 266] on div "Sair M Metalurgica Michelini EIRELLI cleber@alado.com.br Início Meu cadastro Da…" at bounding box center [607, 162] width 1214 height 581
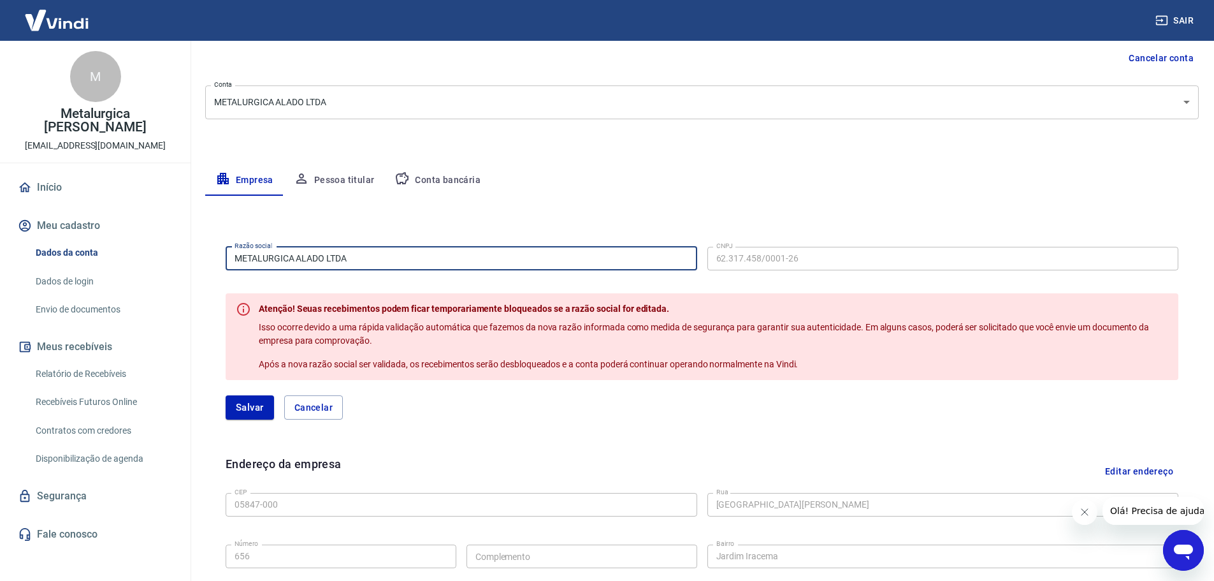
paste input "etalurgica Michelini EIRELLI"
type input "Metalurgica [PERSON_NAME]"
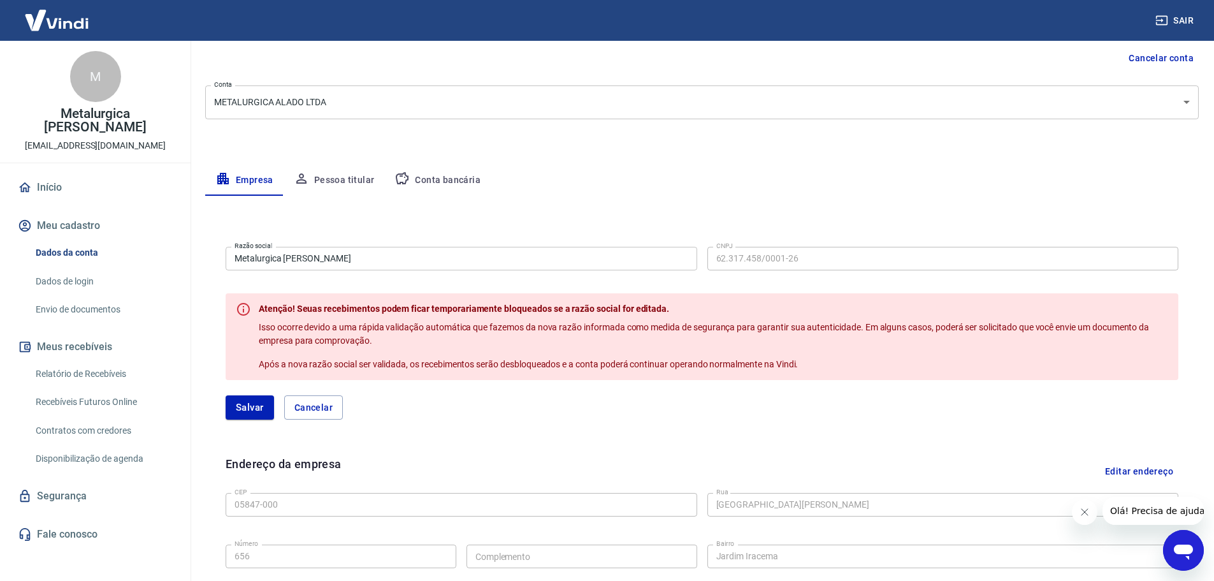
click at [699, 259] on div "Razão social Metalurgica Michelini EIRELLI Razão social CNPJ 62.317.458/0001-26…" at bounding box center [702, 257] width 953 height 31
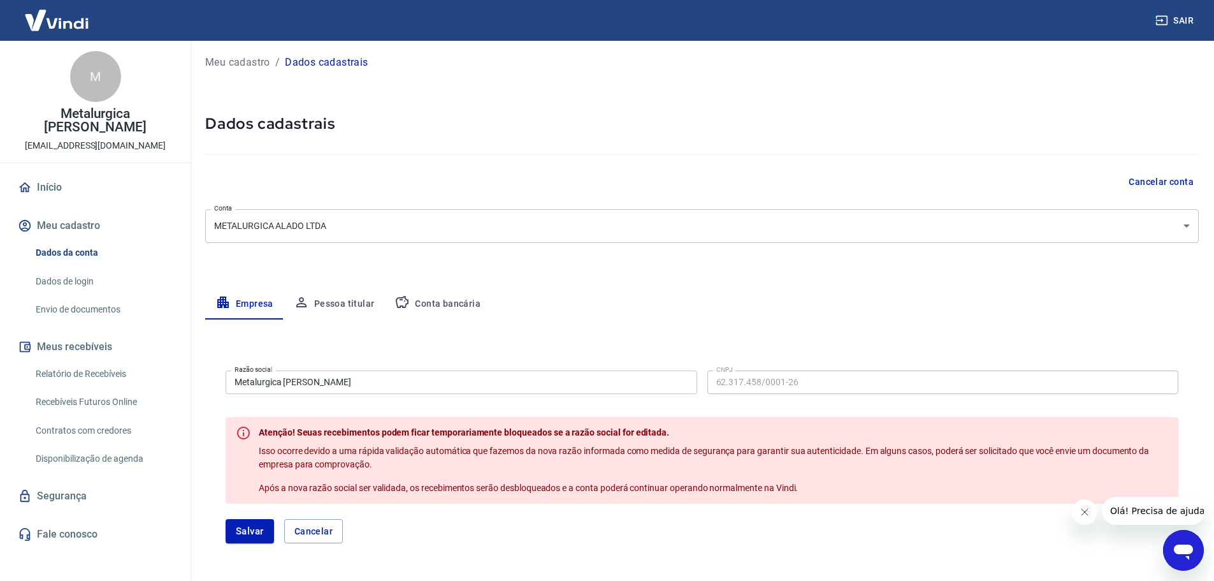
scroll to position [0, 0]
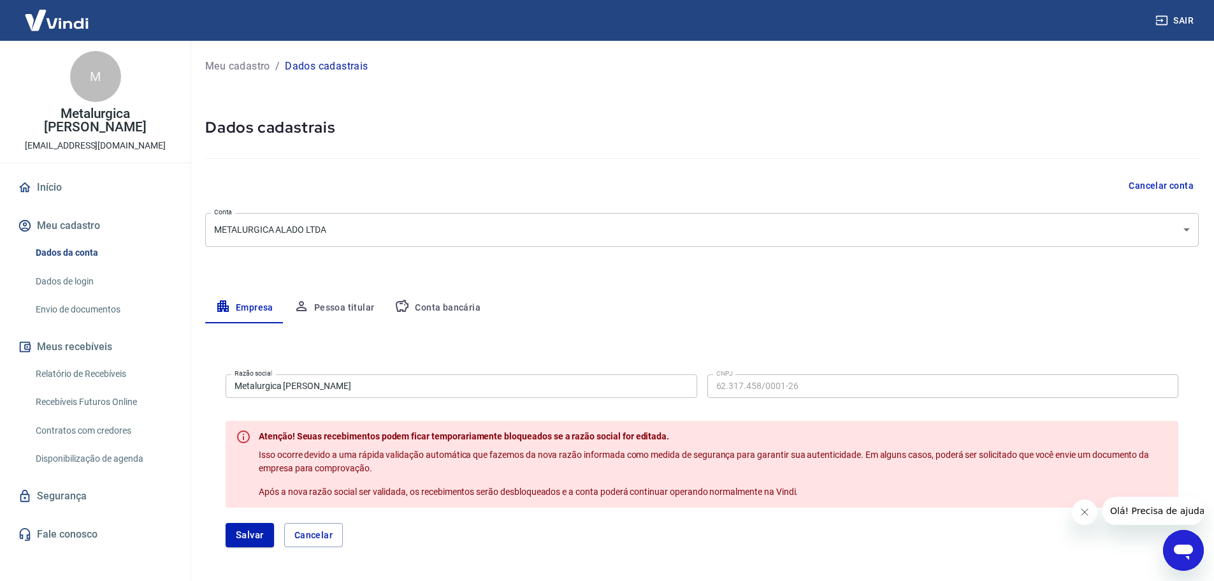
click at [1160, 185] on button "Cancelar conta" at bounding box center [1161, 186] width 75 height 24
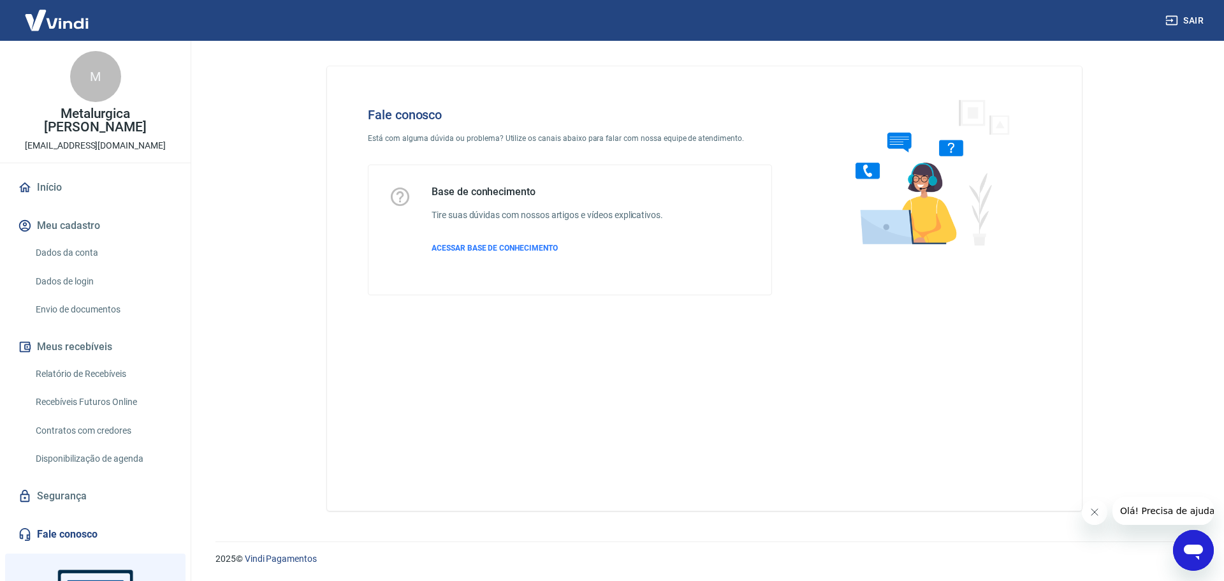
click at [491, 242] on div "Base de conhecimento Tire suas dúvidas com nossos artigos e vídeos explicativos…" at bounding box center [547, 230] width 231 height 89
click at [487, 244] on span "ACESSAR BASE DE CONHECIMENTO" at bounding box center [495, 248] width 126 height 9
